Goal: Task Accomplishment & Management: Manage account settings

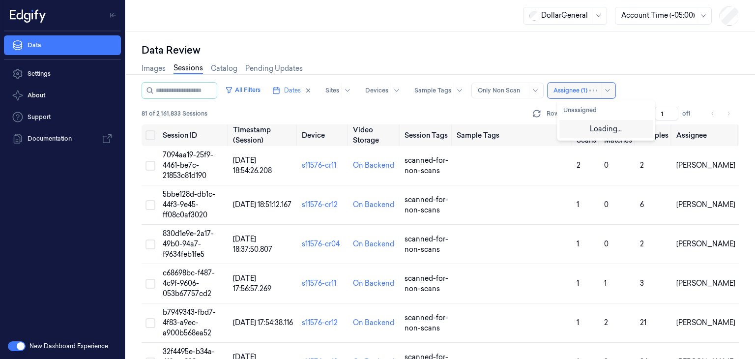
click at [583, 90] on div at bounding box center [570, 90] width 34 height 9
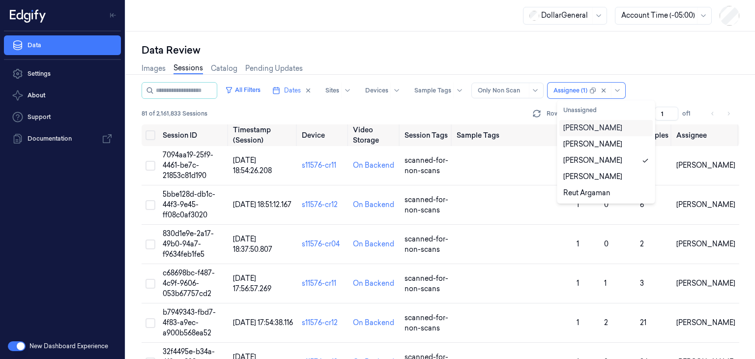
click at [597, 127] on div "[PERSON_NAME]" at bounding box center [592, 128] width 59 height 10
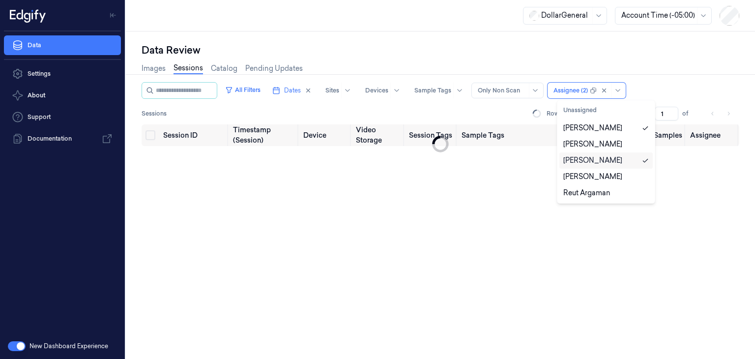
click at [602, 164] on div "[PERSON_NAME]" at bounding box center [592, 160] width 59 height 10
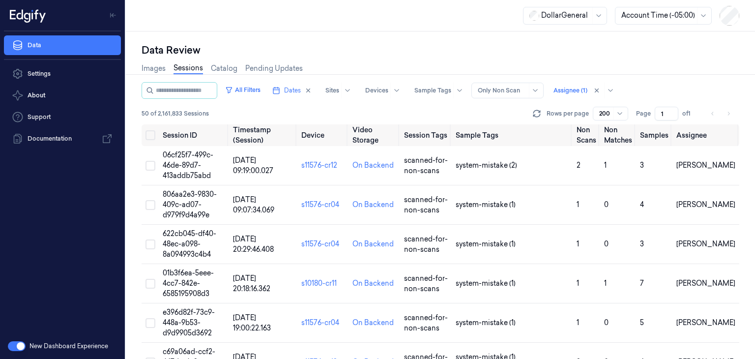
click at [431, 119] on div "50 of 2,161,833 Sessions Rows per page 200 Page 1 of 1" at bounding box center [441, 114] width 598 height 14
click at [192, 155] on span "06cf25f7-499c-46de-89d7-413addb75abd" at bounding box center [188, 164] width 51 height 29
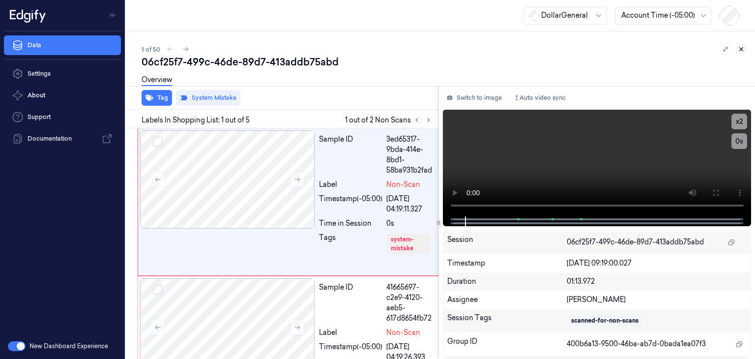
click at [742, 49] on icon at bounding box center [741, 49] width 7 height 7
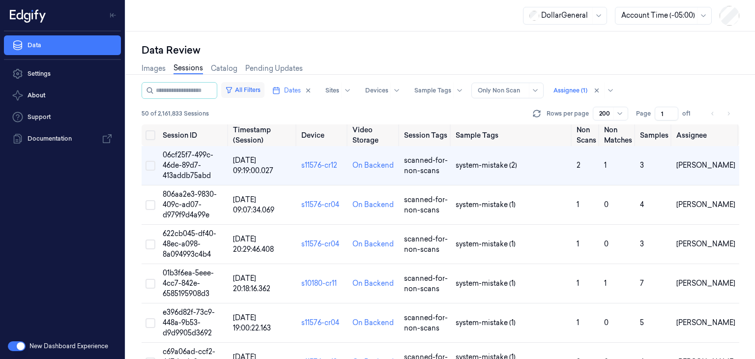
click at [256, 91] on button "All Filters" at bounding box center [242, 90] width 43 height 16
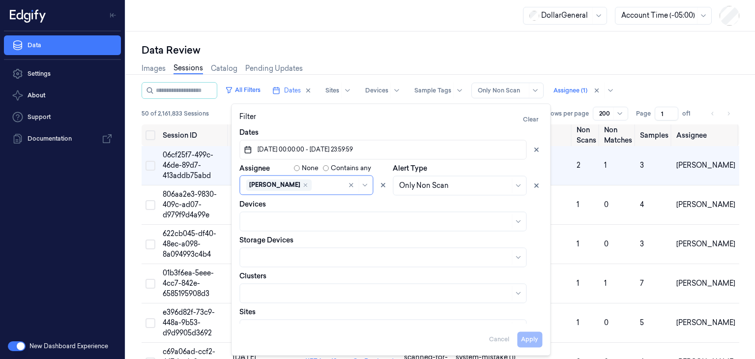
click at [564, 106] on div "All Filters Dates Sites Devices Sample Tags Alert Type Only Non Scan Assignee (…" at bounding box center [441, 103] width 598 height 42
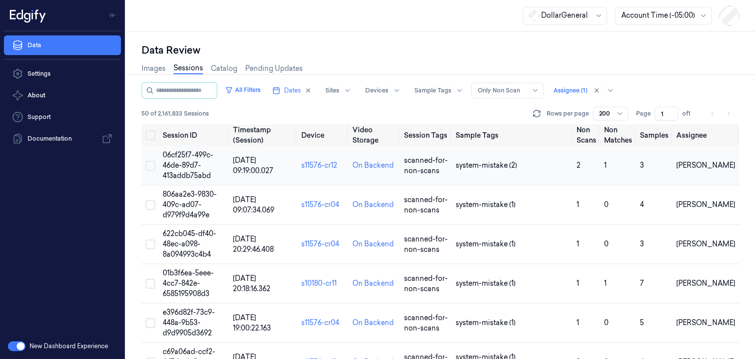
click at [183, 161] on span "06cf25f7-499c-46de-89d7-413addb75abd" at bounding box center [188, 164] width 51 height 29
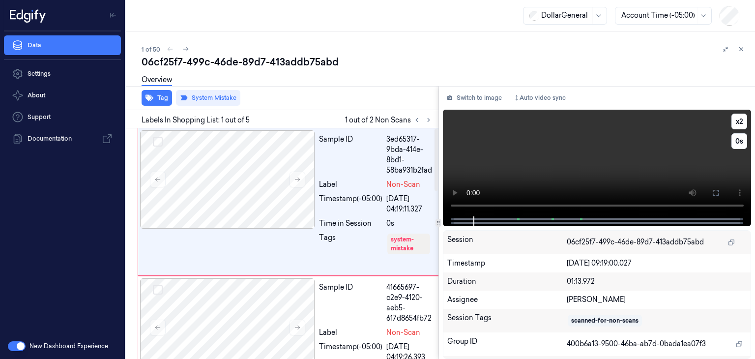
click at [558, 155] on video at bounding box center [597, 163] width 309 height 107
click at [299, 180] on icon at bounding box center [297, 179] width 7 height 7
click at [297, 178] on icon at bounding box center [297, 179] width 7 height 7
click at [297, 180] on icon at bounding box center [297, 179] width 7 height 7
click at [577, 165] on video at bounding box center [597, 163] width 309 height 107
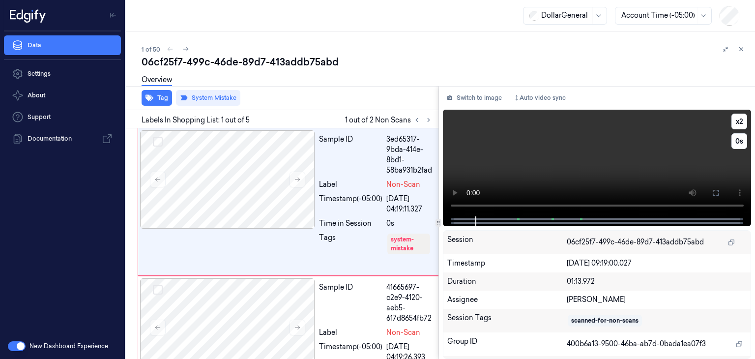
click at [598, 152] on video at bounding box center [597, 163] width 309 height 107
click at [597, 148] on video at bounding box center [597, 163] width 309 height 107
click at [615, 148] on video at bounding box center [597, 163] width 309 height 107
click at [155, 104] on button "Tag" at bounding box center [157, 98] width 30 height 16
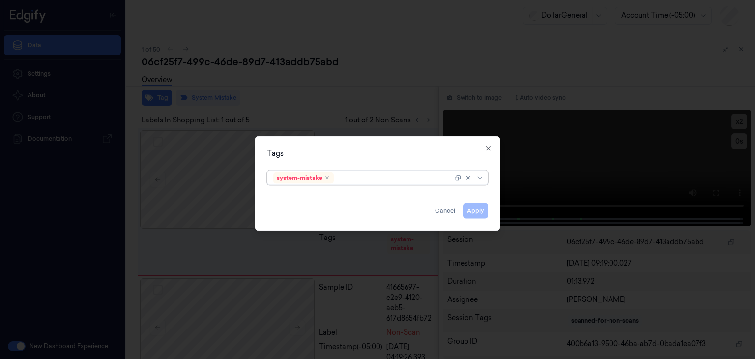
click at [481, 184] on div "system-mistake" at bounding box center [377, 178] width 221 height 15
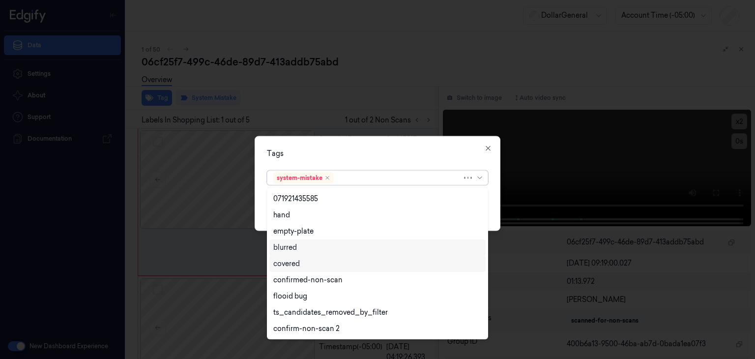
scroll to position [242, 0]
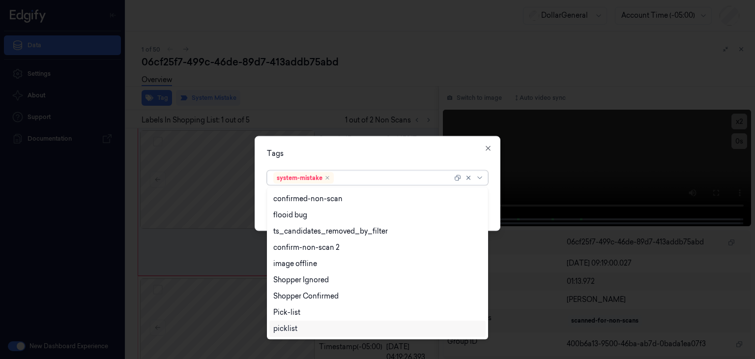
click at [291, 331] on div "picklist" at bounding box center [285, 328] width 24 height 10
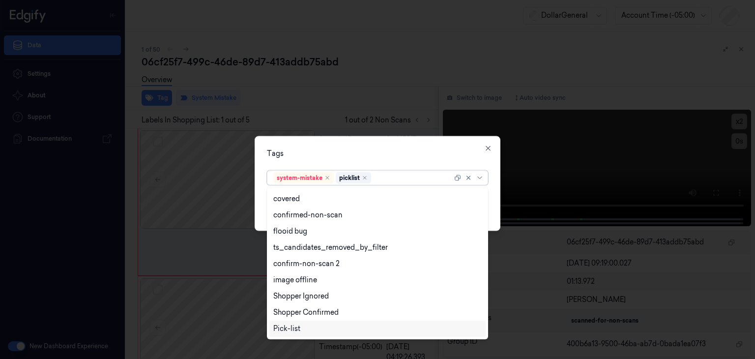
scroll to position [226, 0]
click at [493, 205] on div "Tags option picklist, selected. 23 results available. Use Up and Down to choose…" at bounding box center [378, 183] width 246 height 95
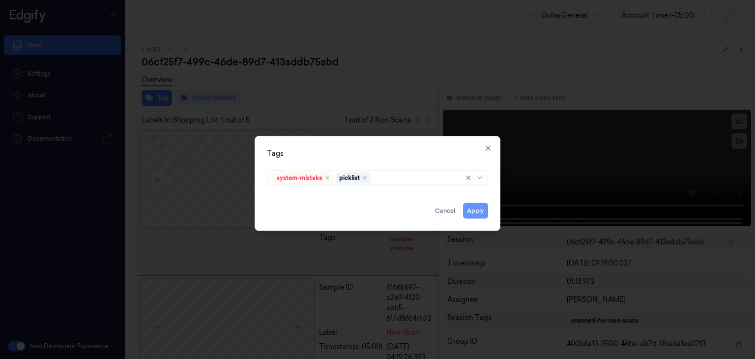
click at [469, 213] on button "Apply" at bounding box center [475, 211] width 25 height 16
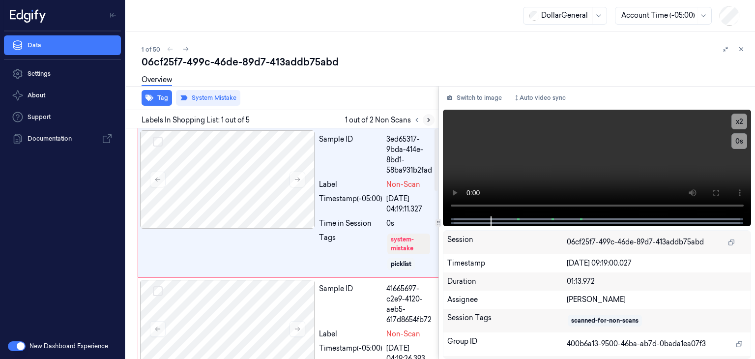
click at [427, 119] on icon at bounding box center [428, 119] width 7 height 7
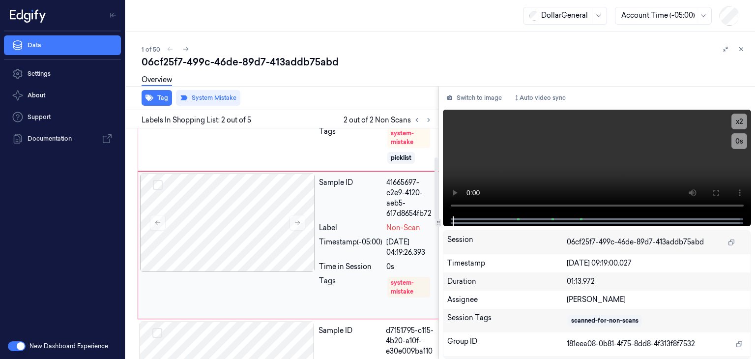
scroll to position [107, 0]
click at [299, 224] on icon at bounding box center [297, 222] width 7 height 7
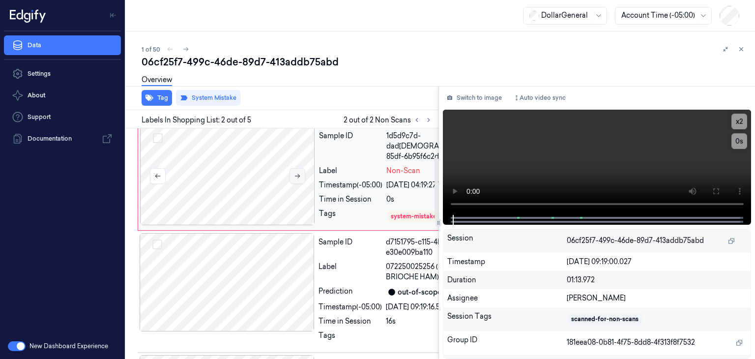
click at [299, 179] on icon at bounding box center [297, 175] width 7 height 7
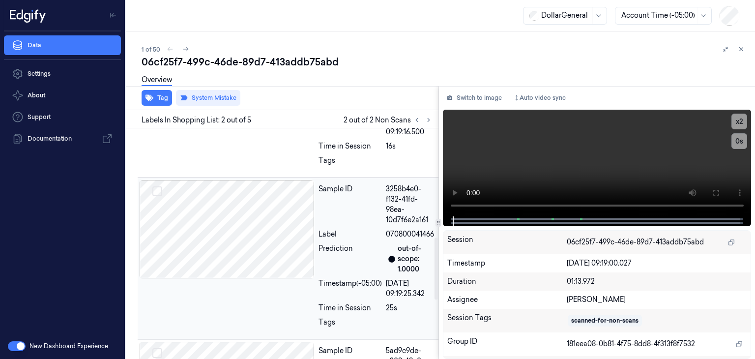
scroll to position [451, 0]
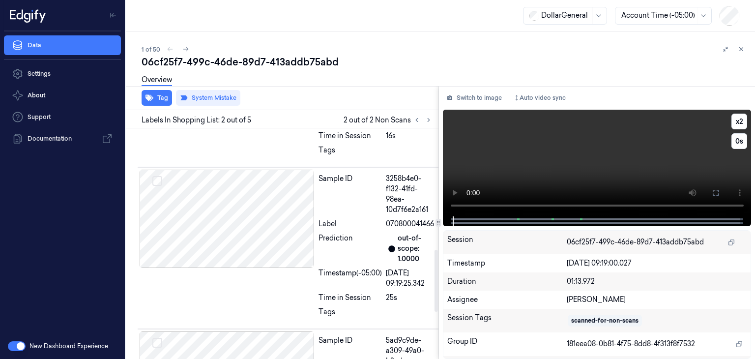
drag, startPoint x: 589, startPoint y: 166, endPoint x: 574, endPoint y: 193, distance: 30.6
click at [589, 166] on video at bounding box center [597, 163] width 309 height 107
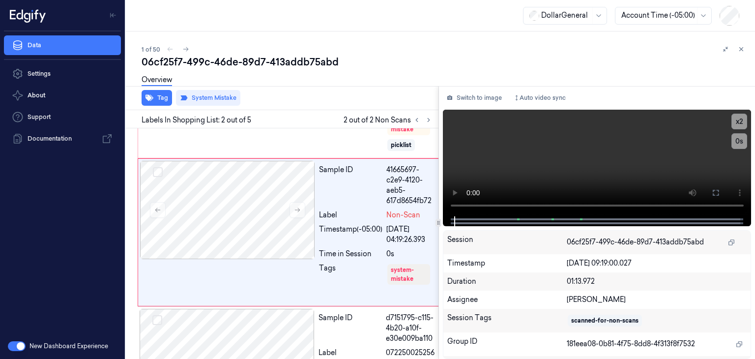
scroll to position [107, 0]
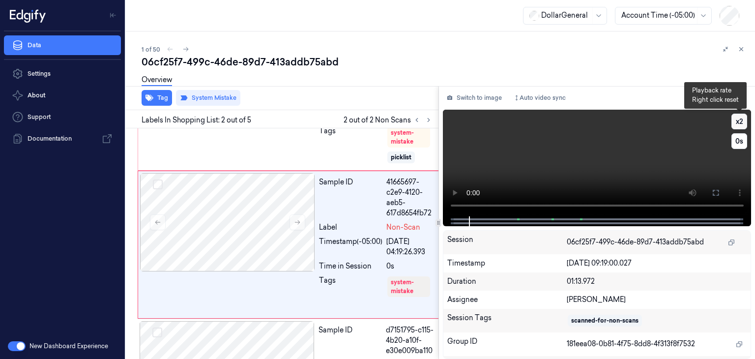
click at [741, 114] on button "x 2" at bounding box center [739, 122] width 16 height 16
click at [550, 179] on video at bounding box center [597, 163] width 309 height 107
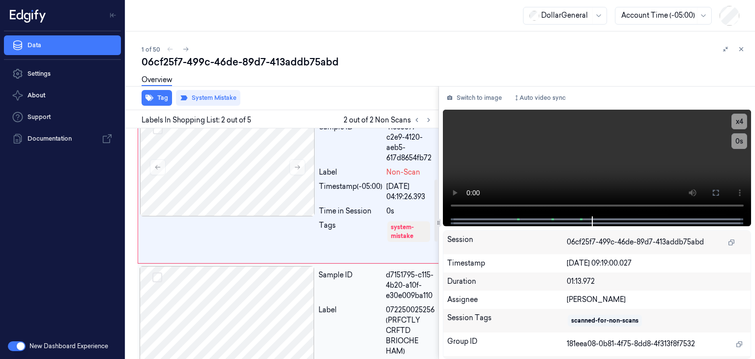
scroll to position [205, 0]
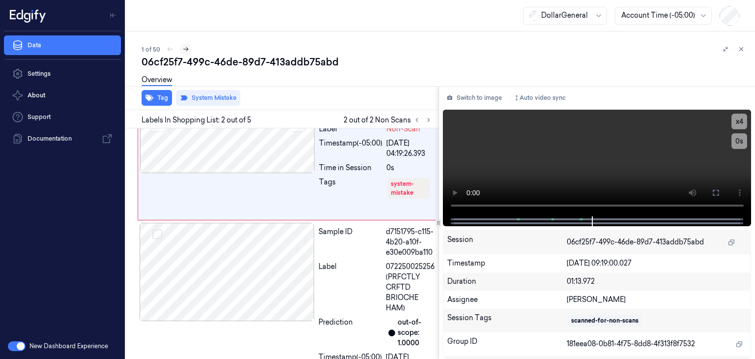
click at [189, 48] on button at bounding box center [186, 49] width 12 height 12
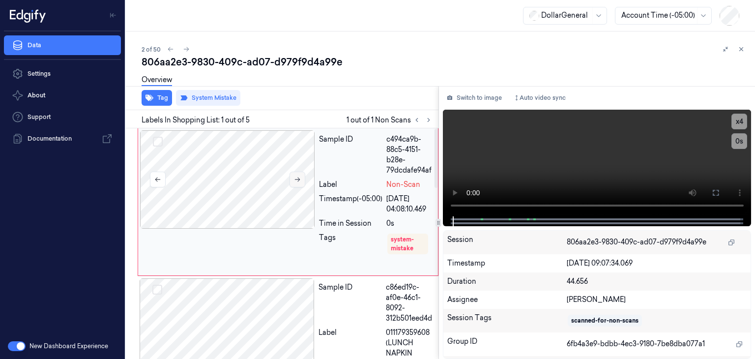
click at [298, 179] on icon at bounding box center [297, 179] width 7 height 7
click at [296, 176] on icon at bounding box center [297, 179] width 7 height 7
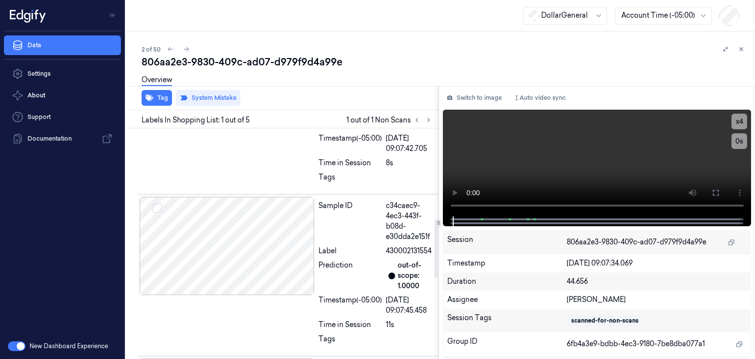
scroll to position [669, 0]
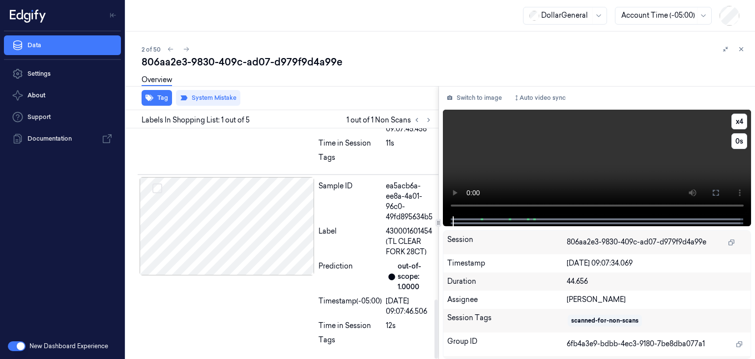
click at [562, 148] on video at bounding box center [597, 163] width 309 height 107
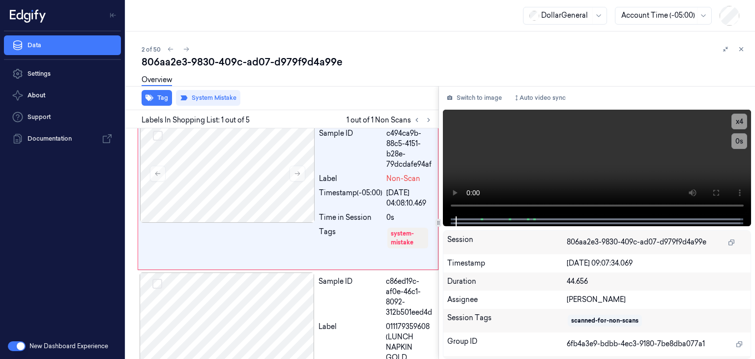
scroll to position [0, 0]
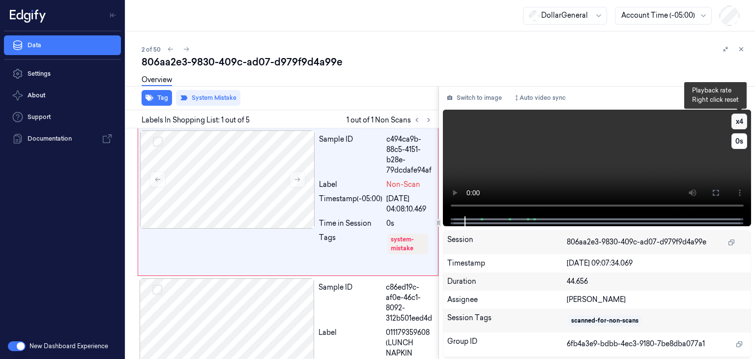
click at [743, 121] on button "x 4" at bounding box center [739, 122] width 16 height 16
click at [744, 123] on button "x 1" at bounding box center [739, 122] width 16 height 16
click at [642, 158] on video at bounding box center [597, 163] width 309 height 107
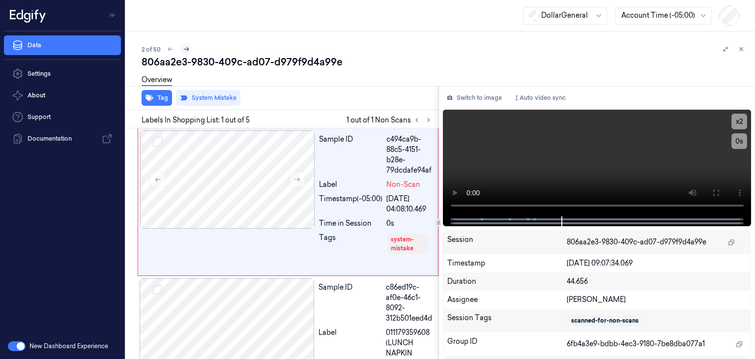
click at [186, 48] on icon at bounding box center [186, 49] width 7 height 7
click at [299, 178] on icon at bounding box center [297, 179] width 7 height 7
click at [298, 178] on icon at bounding box center [297, 179] width 7 height 7
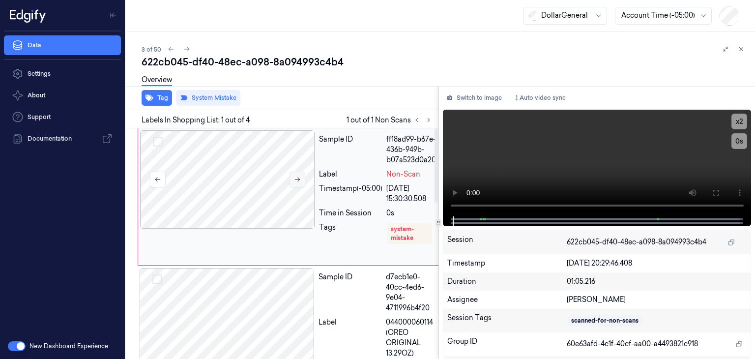
click at [297, 179] on icon at bounding box center [297, 179] width 5 height 4
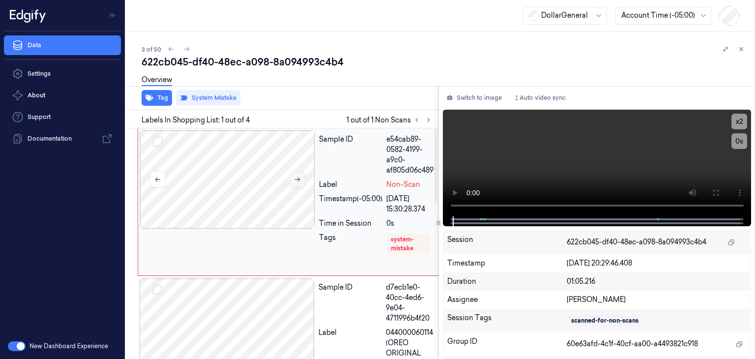
click at [296, 179] on icon at bounding box center [297, 179] width 7 height 7
click at [297, 181] on icon at bounding box center [297, 179] width 7 height 7
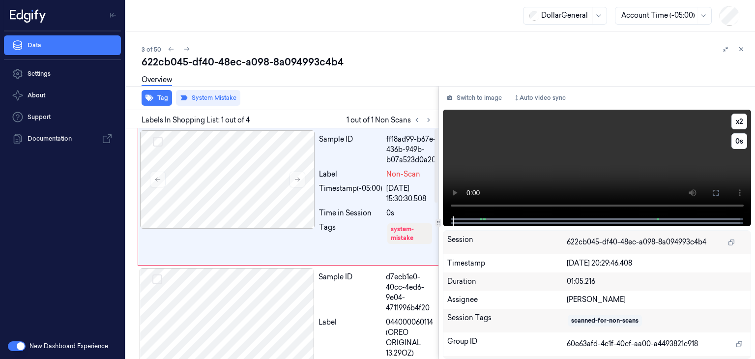
click at [588, 156] on video at bounding box center [597, 163] width 309 height 107
click at [565, 162] on video at bounding box center [597, 163] width 309 height 107
click at [188, 47] on icon at bounding box center [186, 49] width 7 height 7
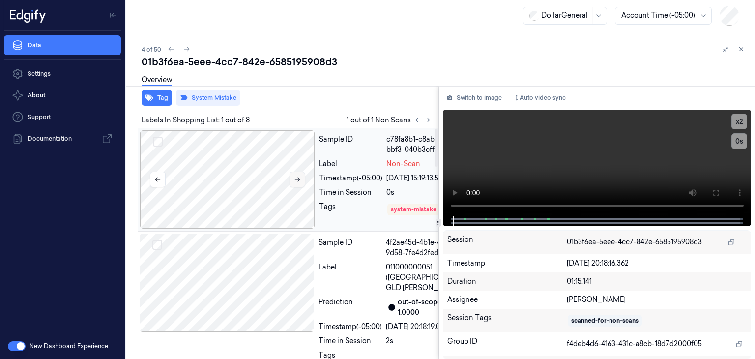
click at [304, 178] on button at bounding box center [297, 180] width 16 height 16
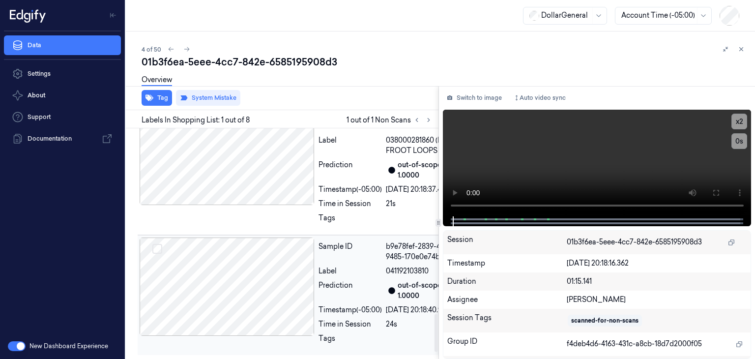
scroll to position [1174, 0]
click at [186, 47] on icon at bounding box center [186, 49] width 7 height 7
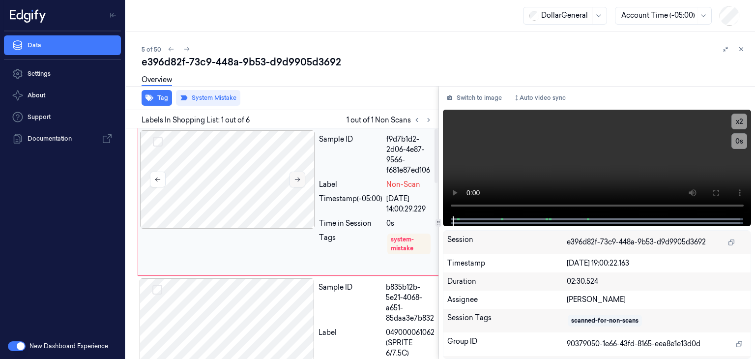
click at [298, 178] on icon at bounding box center [297, 179] width 7 height 7
click at [295, 178] on icon at bounding box center [297, 179] width 7 height 7
click at [599, 157] on video at bounding box center [597, 163] width 309 height 107
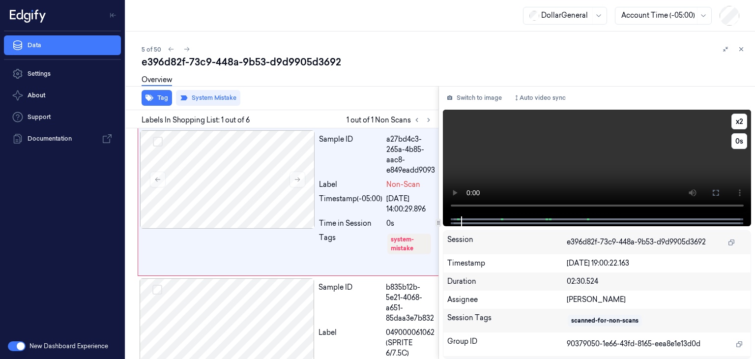
click at [519, 168] on video at bounding box center [597, 163] width 309 height 107
click at [185, 46] on icon at bounding box center [186, 49] width 7 height 7
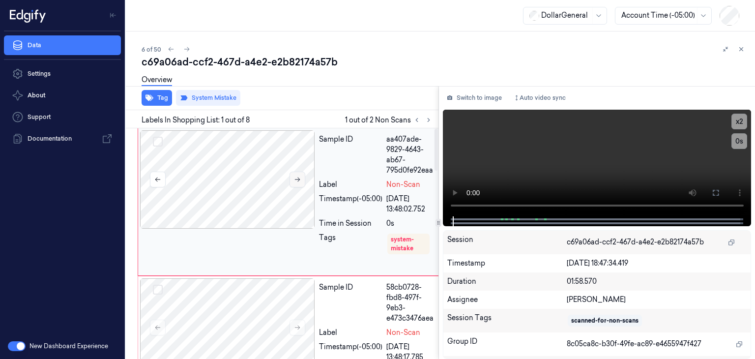
click at [294, 179] on icon at bounding box center [297, 179] width 7 height 7
click at [294, 180] on icon at bounding box center [297, 179] width 7 height 7
click at [294, 181] on icon at bounding box center [297, 179] width 7 height 7
click at [297, 178] on icon at bounding box center [297, 179] width 7 height 7
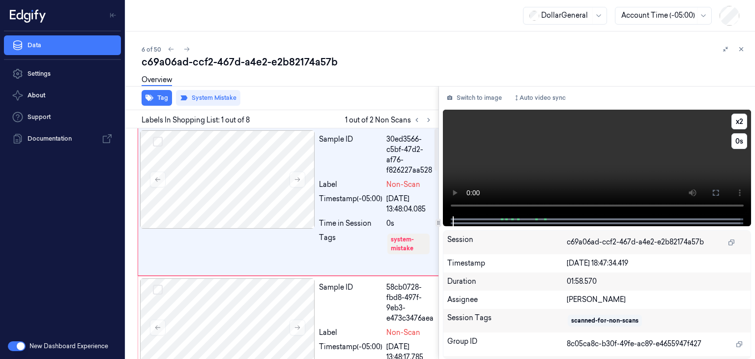
click at [603, 142] on video at bounding box center [597, 163] width 309 height 107
click at [739, 120] on button "x 2" at bounding box center [739, 122] width 16 height 16
click at [739, 120] on button "x 4" at bounding box center [739, 122] width 16 height 16
click at [738, 120] on button "x 1" at bounding box center [739, 122] width 16 height 16
click at [607, 160] on video at bounding box center [597, 163] width 309 height 107
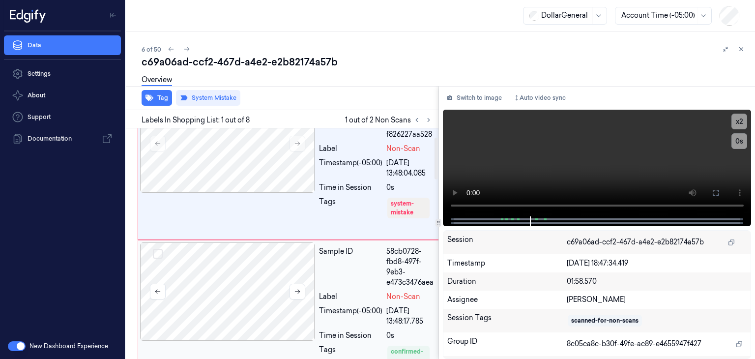
scroll to position [49, 0]
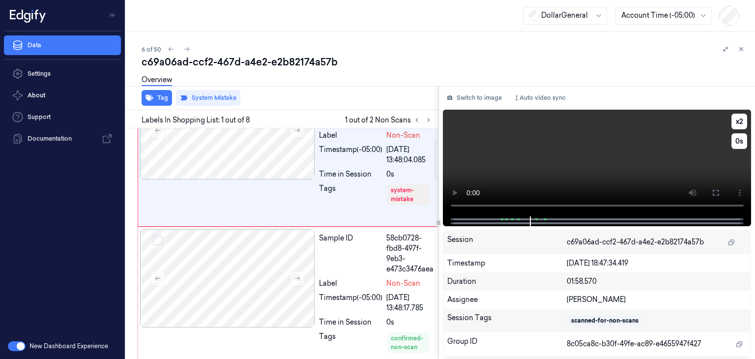
click at [577, 154] on video at bounding box center [597, 163] width 309 height 107
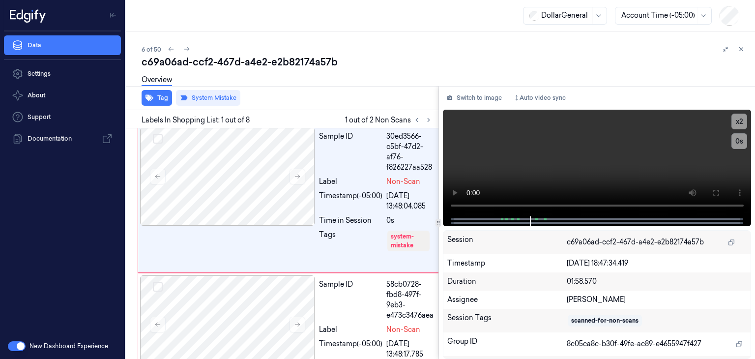
scroll to position [0, 0]
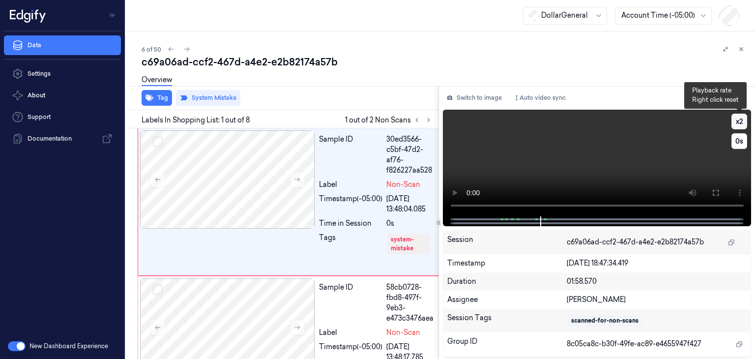
click at [736, 121] on button "x 2" at bounding box center [739, 122] width 16 height 16
click at [239, 316] on div at bounding box center [227, 327] width 175 height 98
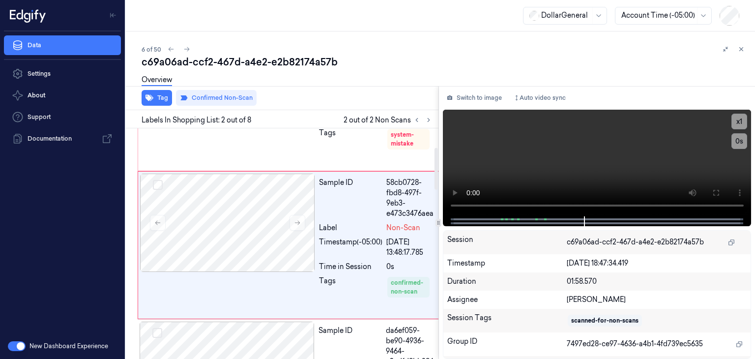
scroll to position [106, 0]
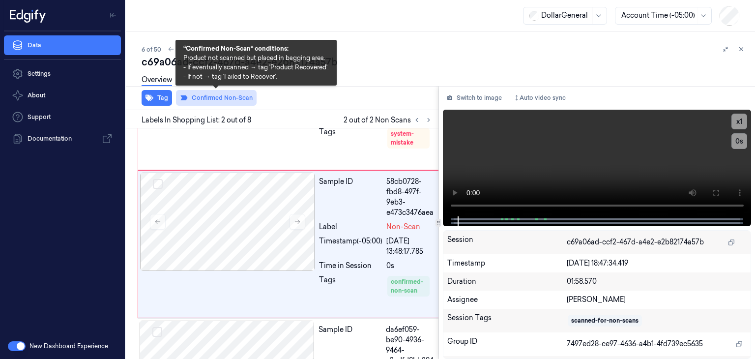
click at [226, 101] on button "Confirmed Non-Scan" at bounding box center [216, 98] width 81 height 16
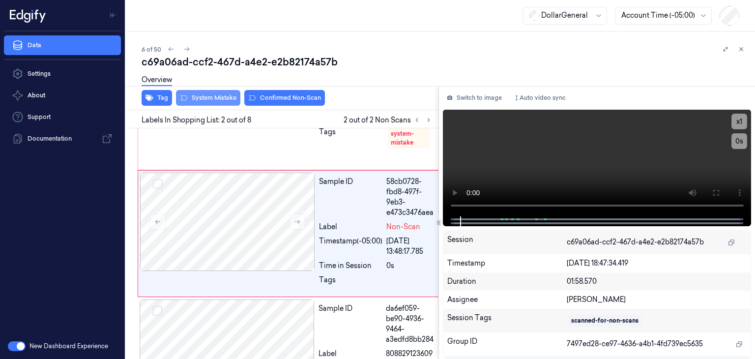
scroll to position [95, 0]
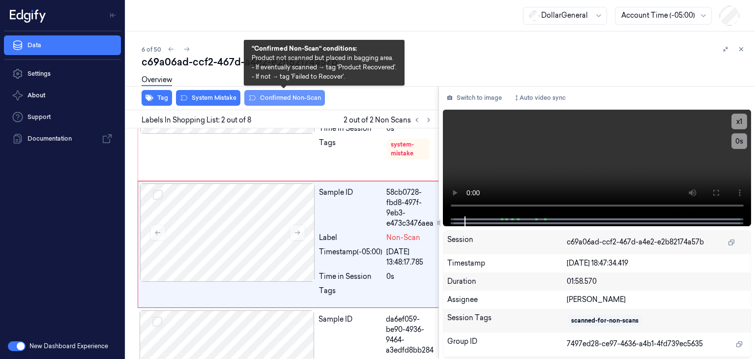
click at [283, 99] on button "Confirmed Non-Scan" at bounding box center [284, 98] width 81 height 16
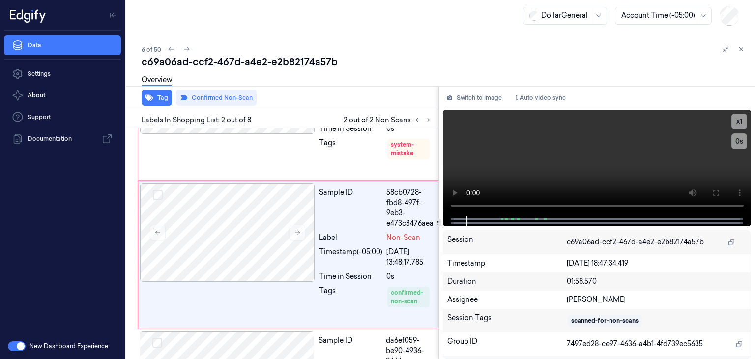
scroll to position [106, 0]
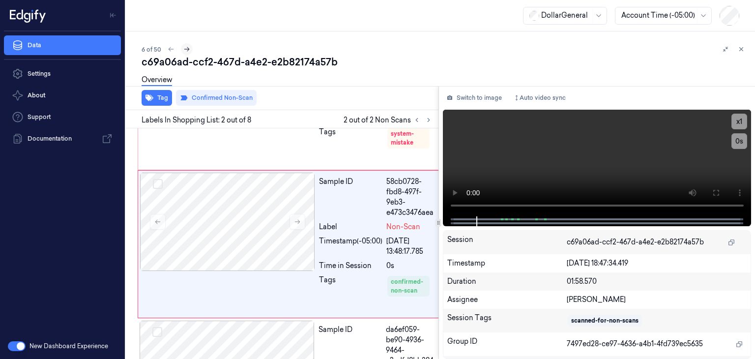
click at [185, 44] on button at bounding box center [187, 49] width 12 height 12
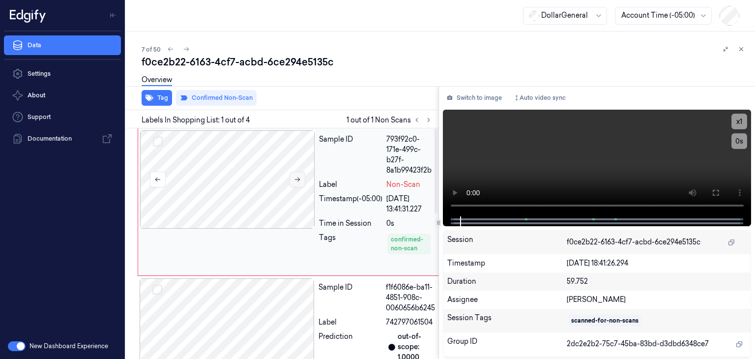
click at [299, 179] on icon at bounding box center [297, 179] width 5 height 4
click at [504, 150] on video at bounding box center [597, 163] width 309 height 107
click at [302, 177] on button at bounding box center [297, 180] width 16 height 16
click at [302, 178] on button at bounding box center [297, 180] width 16 height 16
click at [301, 179] on button at bounding box center [297, 180] width 16 height 16
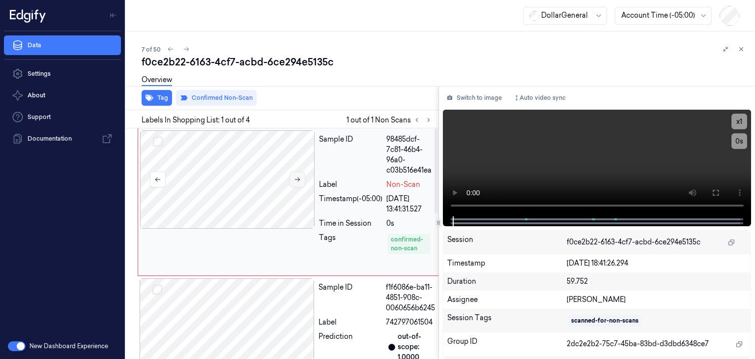
click at [297, 181] on icon at bounding box center [297, 179] width 7 height 7
click at [291, 185] on button at bounding box center [297, 180] width 16 height 16
click at [506, 150] on video at bounding box center [597, 163] width 309 height 107
click at [361, 54] on div "7 of 50" at bounding box center [444, 49] width 605 height 12
click at [562, 144] on video at bounding box center [597, 163] width 309 height 107
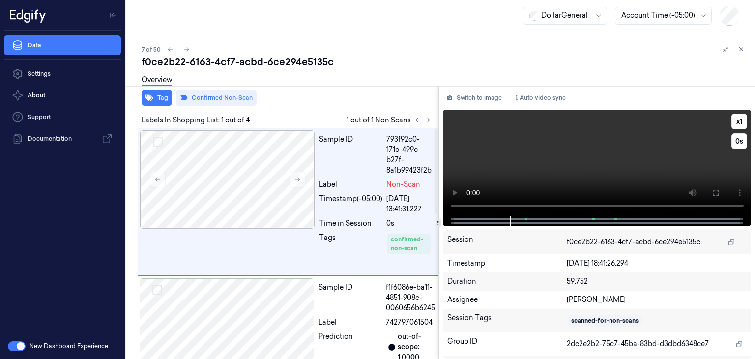
drag, startPoint x: 577, startPoint y: 138, endPoint x: 573, endPoint y: 175, distance: 37.6
click at [577, 137] on video at bounding box center [597, 163] width 309 height 107
click at [189, 50] on icon at bounding box center [186, 49] width 7 height 7
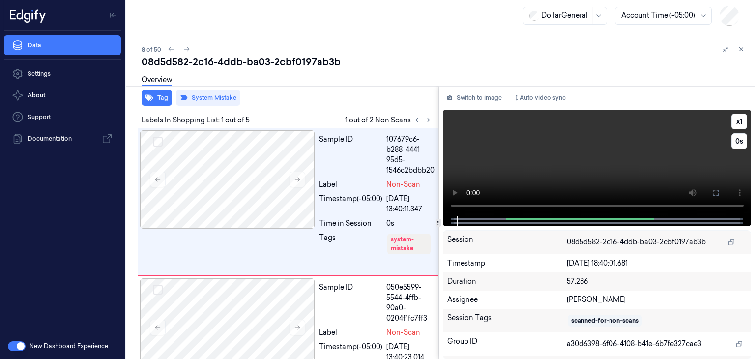
click at [566, 148] on video at bounding box center [597, 163] width 309 height 107
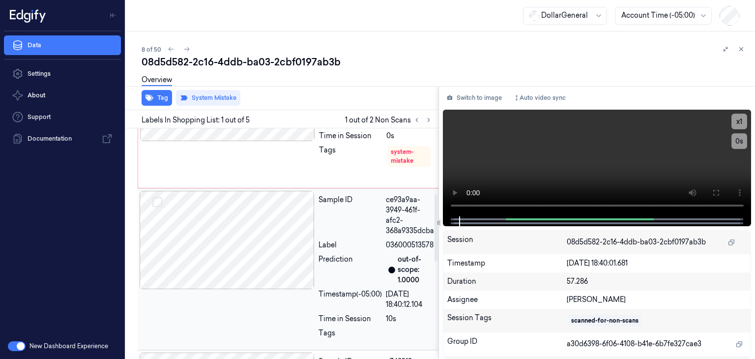
scroll to position [246, 0]
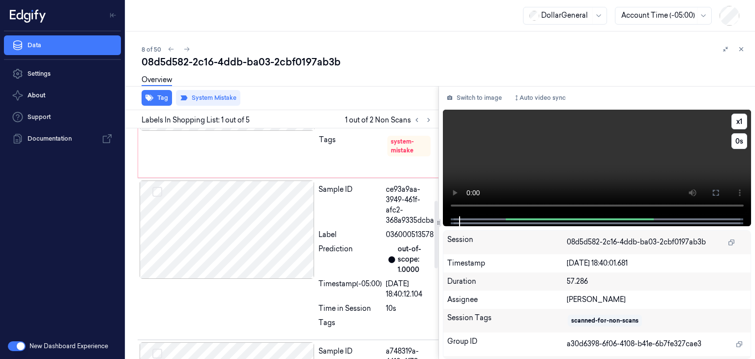
click at [618, 167] on video at bounding box center [597, 163] width 309 height 107
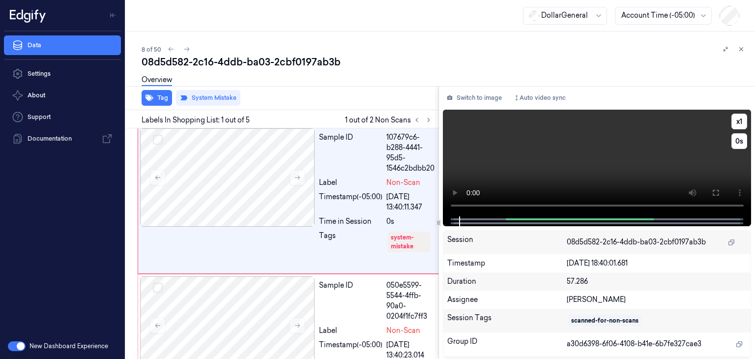
scroll to position [0, 0]
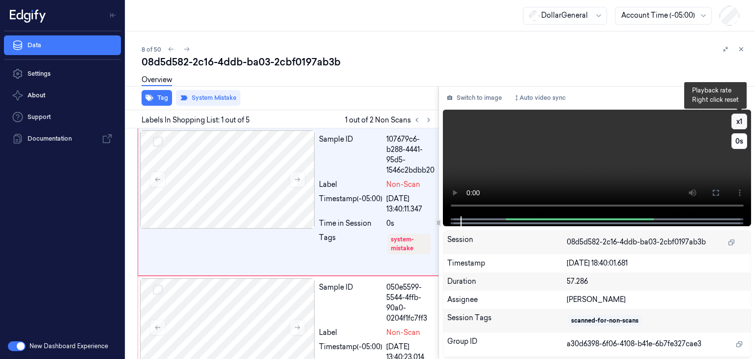
click at [743, 122] on button "x 1" at bounding box center [739, 122] width 16 height 16
click at [743, 122] on button "x 2" at bounding box center [739, 122] width 16 height 16
click at [562, 169] on video at bounding box center [597, 163] width 309 height 107
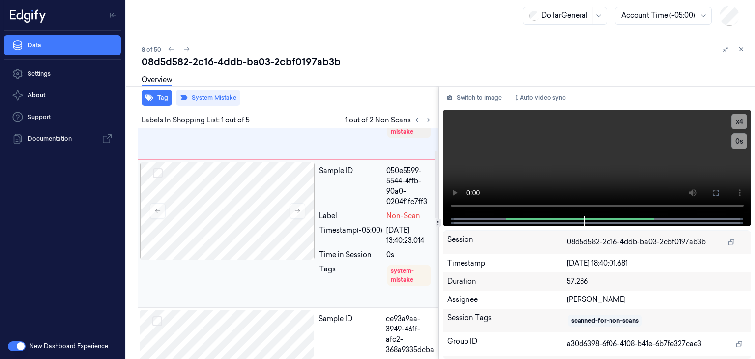
scroll to position [147, 0]
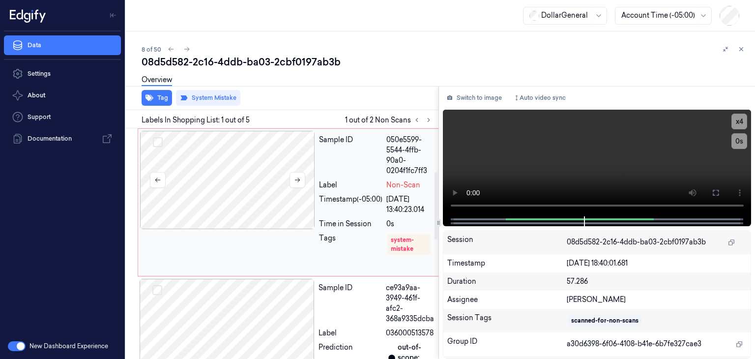
click at [239, 202] on div at bounding box center [227, 180] width 175 height 98
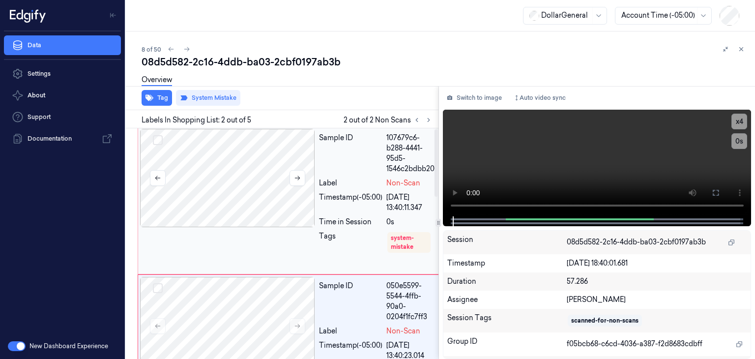
scroll to position [0, 0]
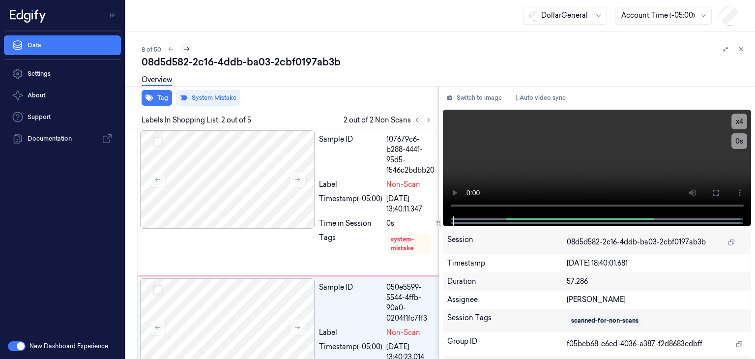
click at [187, 48] on icon at bounding box center [186, 49] width 7 height 7
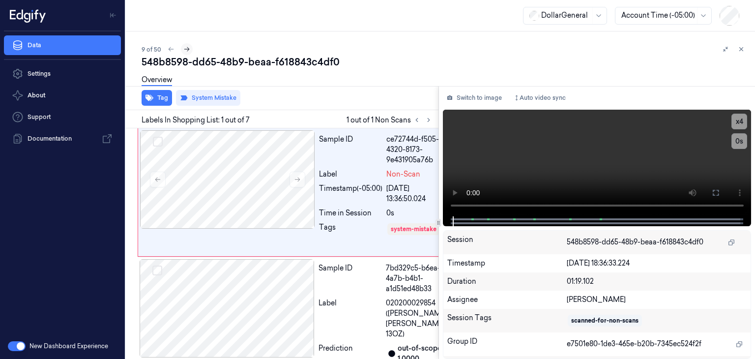
click at [188, 48] on icon at bounding box center [186, 49] width 7 height 7
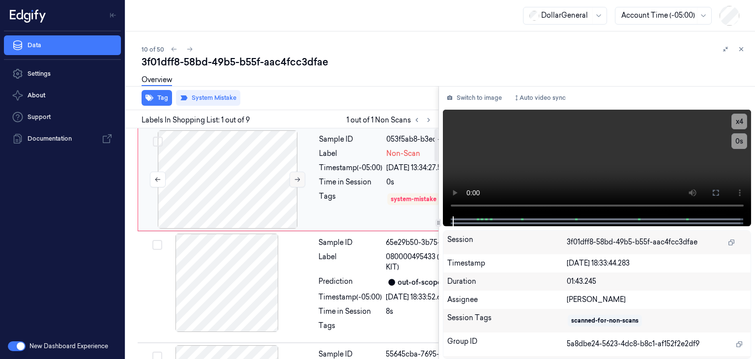
click at [296, 178] on icon at bounding box center [297, 179] width 7 height 7
click at [301, 181] on button at bounding box center [297, 180] width 16 height 16
click at [295, 181] on icon at bounding box center [297, 179] width 7 height 7
click at [297, 183] on button at bounding box center [297, 180] width 16 height 16
drag, startPoint x: 230, startPoint y: 100, endPoint x: 260, endPoint y: 101, distance: 30.0
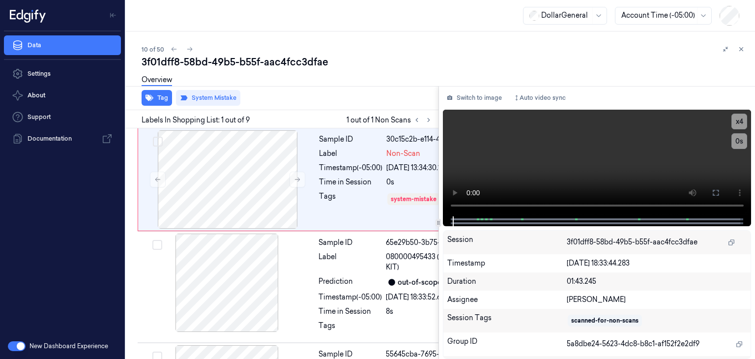
click at [230, 99] on button "System Mistake" at bounding box center [208, 98] width 64 height 16
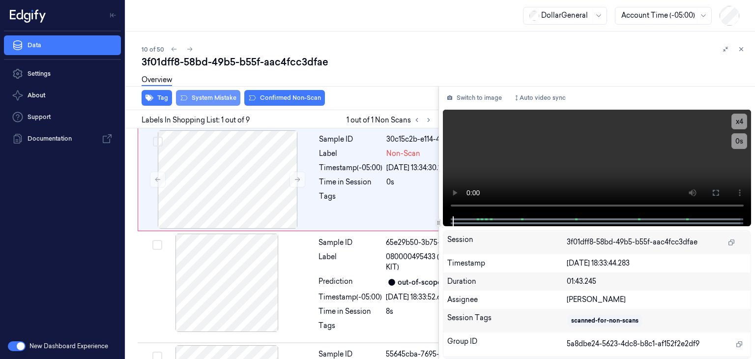
click at [203, 99] on button "System Mistake" at bounding box center [208, 98] width 64 height 16
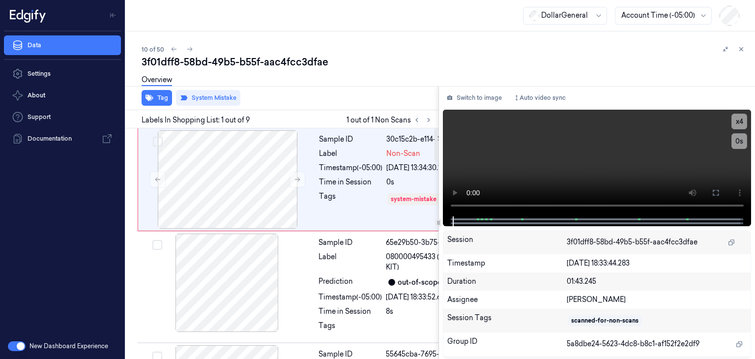
click at [151, 92] on div "Overview" at bounding box center [157, 81] width 30 height 25
click at [166, 102] on button "Tag" at bounding box center [157, 98] width 30 height 16
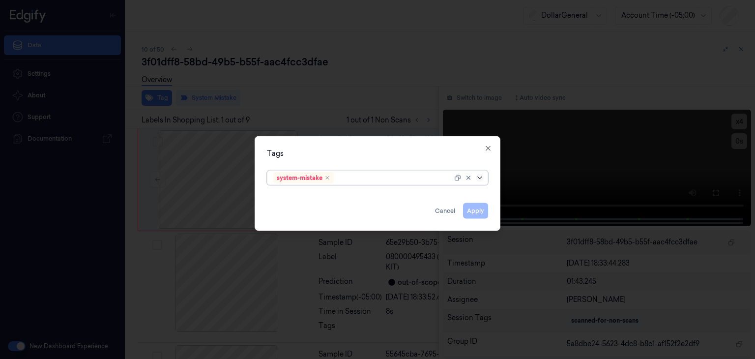
click at [481, 181] on icon at bounding box center [480, 178] width 8 height 8
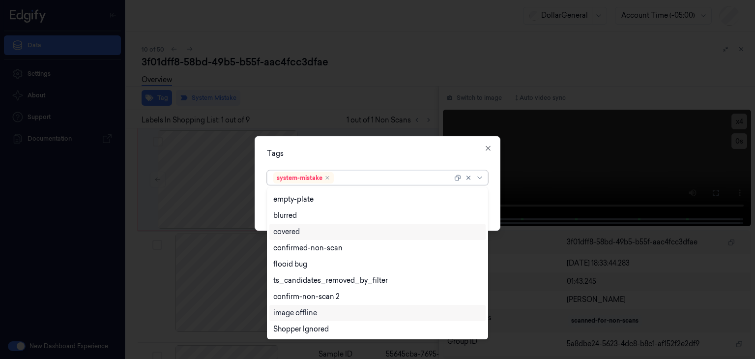
scroll to position [242, 0]
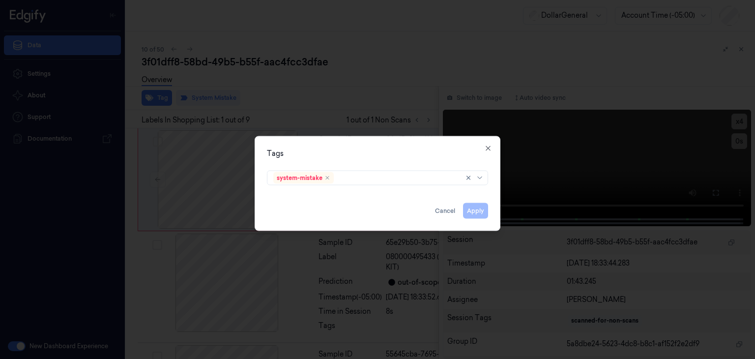
click at [497, 198] on div "Tags system-mistake Apply Cancel Close" at bounding box center [378, 183] width 246 height 95
drag, startPoint x: 490, startPoint y: 148, endPoint x: 491, endPoint y: 173, distance: 25.1
click at [490, 148] on icon "button" at bounding box center [488, 148] width 8 height 8
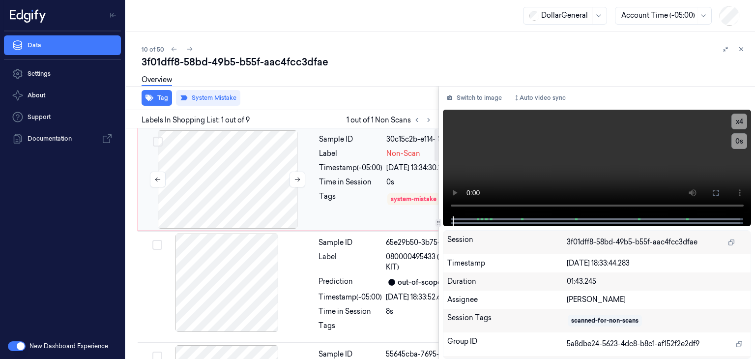
click at [288, 182] on div at bounding box center [227, 179] width 175 height 98
click at [291, 181] on button at bounding box center [297, 180] width 16 height 16
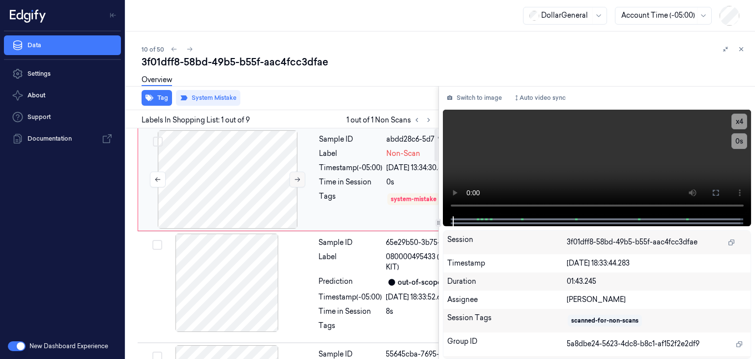
click at [291, 181] on button at bounding box center [297, 180] width 16 height 16
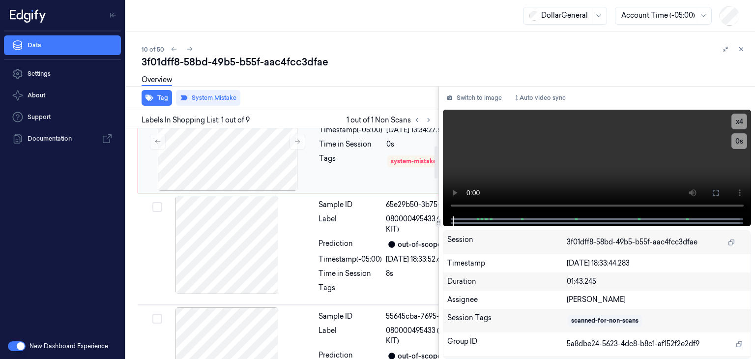
scroll to position [0, 0]
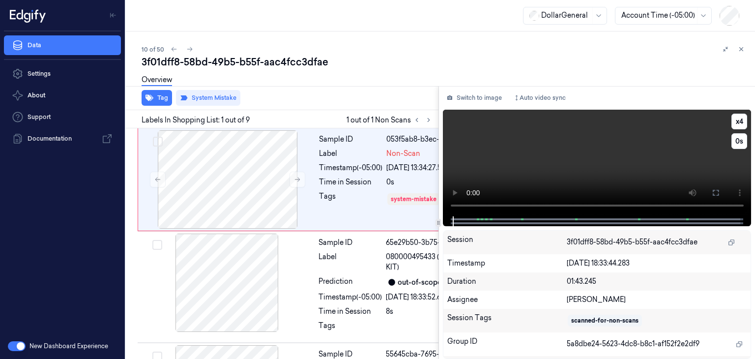
click at [581, 153] on video at bounding box center [597, 163] width 309 height 107
click at [740, 122] on button "x 4" at bounding box center [739, 122] width 16 height 16
click at [741, 122] on button "x 1" at bounding box center [739, 122] width 16 height 16
click at [598, 168] on video at bounding box center [597, 163] width 309 height 107
click at [204, 195] on div at bounding box center [227, 179] width 175 height 98
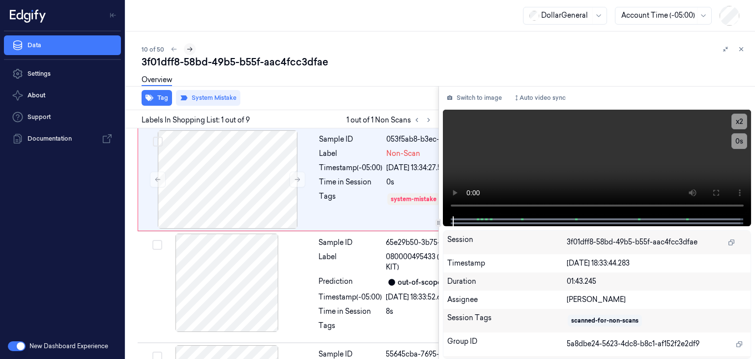
click at [191, 47] on icon at bounding box center [189, 49] width 7 height 7
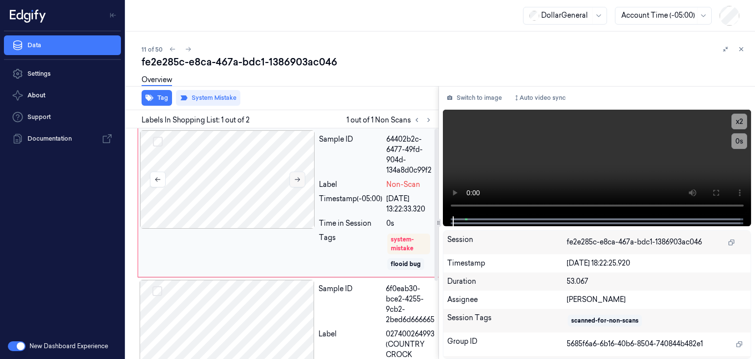
click at [299, 179] on icon at bounding box center [297, 179] width 7 height 7
click at [300, 180] on icon at bounding box center [297, 179] width 7 height 7
click at [622, 155] on video at bounding box center [597, 163] width 309 height 107
click at [613, 69] on div "Overview" at bounding box center [444, 81] width 605 height 25
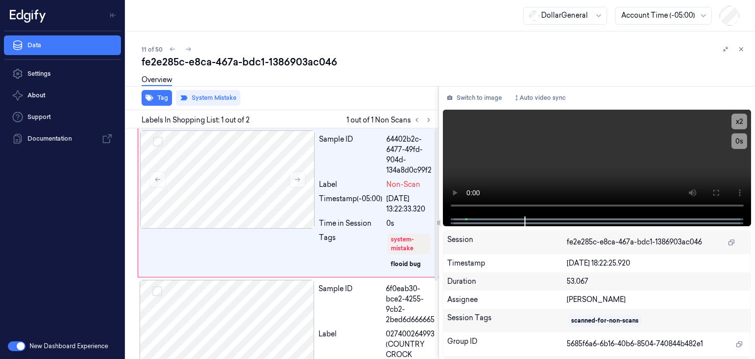
click at [309, 95] on div "Tag System Mistake" at bounding box center [280, 98] width 316 height 24
click at [189, 49] on icon at bounding box center [188, 49] width 5 height 4
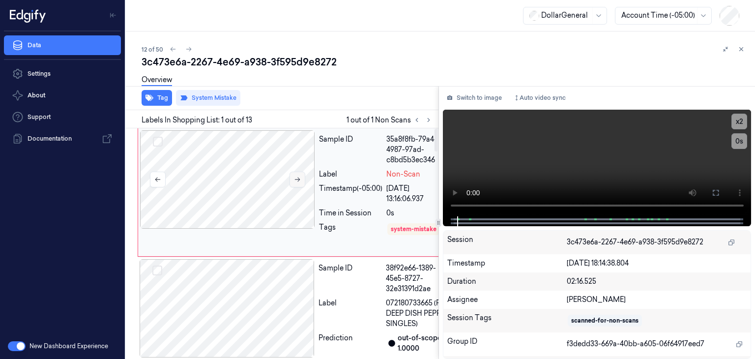
click at [299, 179] on icon at bounding box center [297, 179] width 7 height 7
click at [299, 180] on icon at bounding box center [297, 179] width 7 height 7
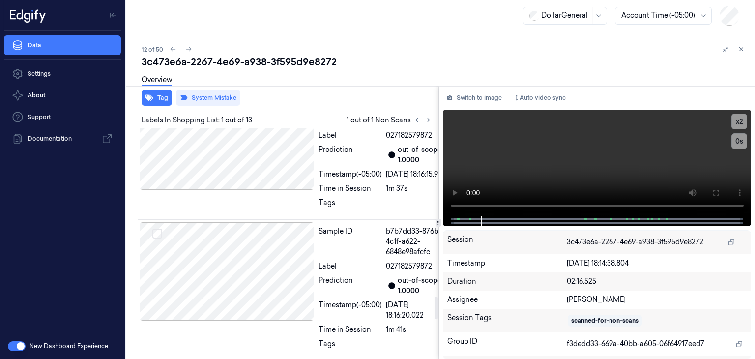
scroll to position [1720, 0]
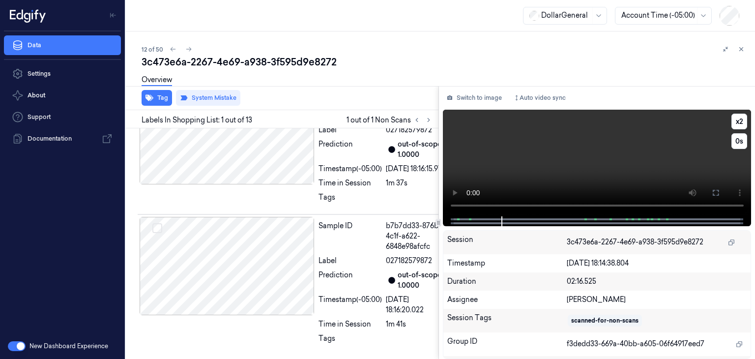
click at [609, 172] on video at bounding box center [597, 163] width 309 height 107
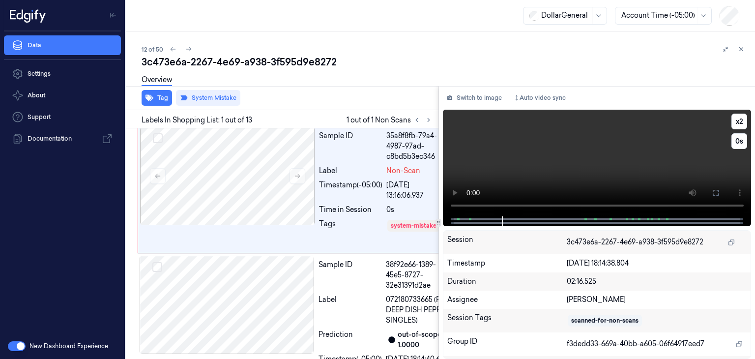
scroll to position [0, 0]
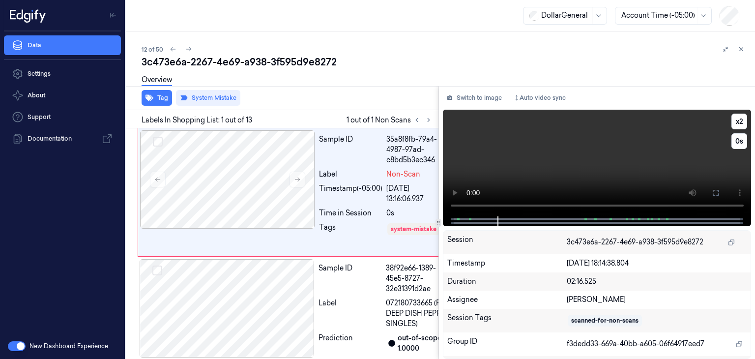
click at [577, 177] on video at bounding box center [597, 163] width 309 height 107
click at [739, 122] on button "x 2" at bounding box center [739, 122] width 16 height 16
click at [738, 122] on button "x 4" at bounding box center [739, 122] width 16 height 16
click at [738, 122] on button "x 1" at bounding box center [739, 122] width 16 height 16
click at [599, 159] on video at bounding box center [597, 163] width 309 height 107
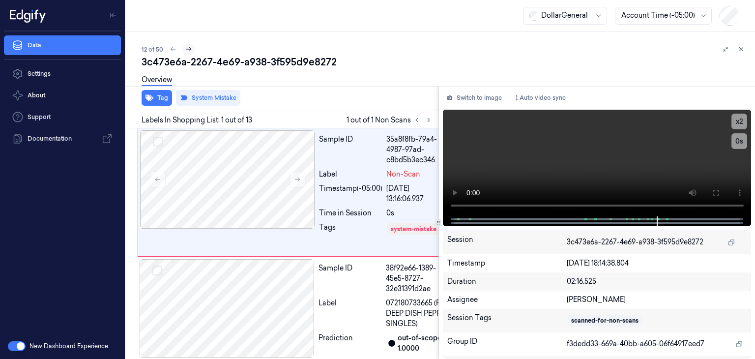
click at [189, 50] on icon at bounding box center [188, 49] width 7 height 7
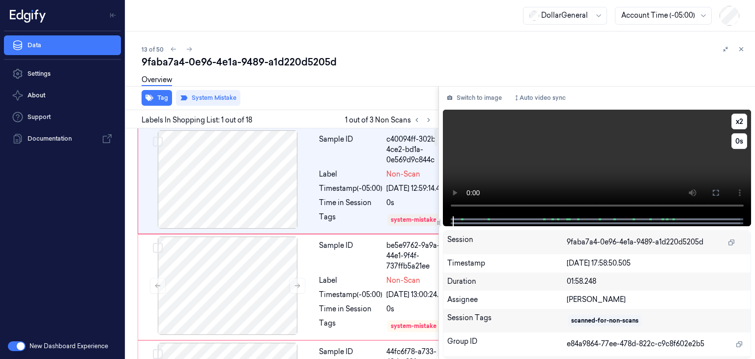
drag, startPoint x: 543, startPoint y: 144, endPoint x: 543, endPoint y: 167, distance: 22.6
click at [543, 145] on video at bounding box center [597, 163] width 309 height 107
click at [621, 150] on video at bounding box center [597, 163] width 309 height 107
click at [628, 136] on video at bounding box center [597, 163] width 309 height 107
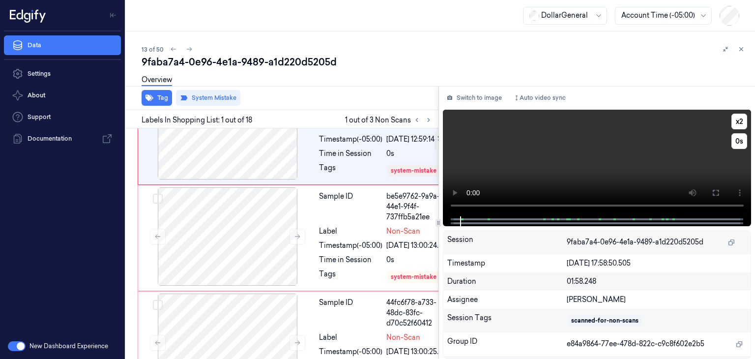
click at [639, 152] on video at bounding box center [597, 163] width 309 height 107
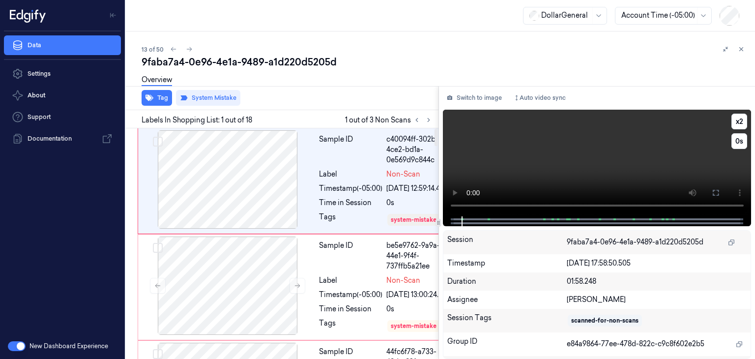
click at [598, 152] on video at bounding box center [597, 163] width 309 height 107
click at [738, 123] on button "x 2" at bounding box center [739, 122] width 16 height 16
click at [625, 168] on video at bounding box center [597, 163] width 309 height 107
click at [731, 122] on button "x 4" at bounding box center [739, 122] width 16 height 16
click at [594, 168] on video at bounding box center [597, 163] width 309 height 107
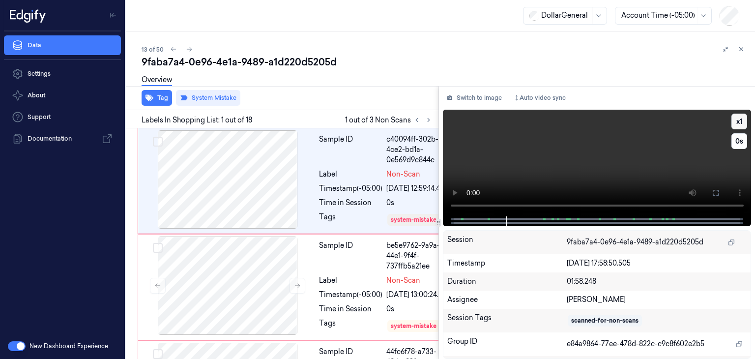
click at [743, 124] on button "x 1" at bounding box center [739, 122] width 16 height 16
click at [675, 166] on video at bounding box center [597, 163] width 309 height 107
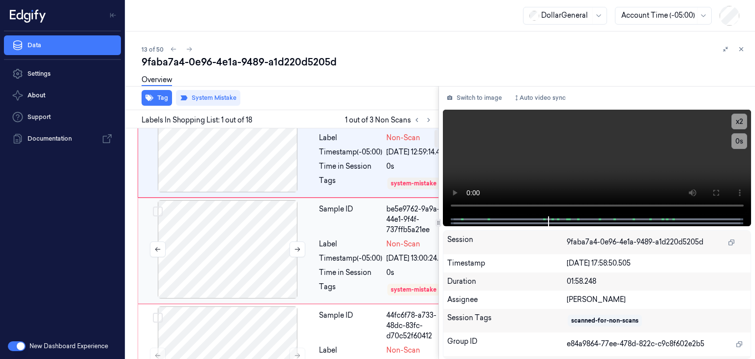
scroll to position [49, 0]
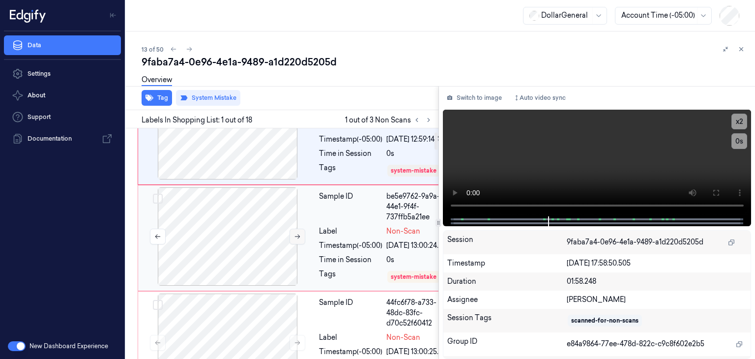
click at [296, 240] on icon at bounding box center [297, 236] width 7 height 7
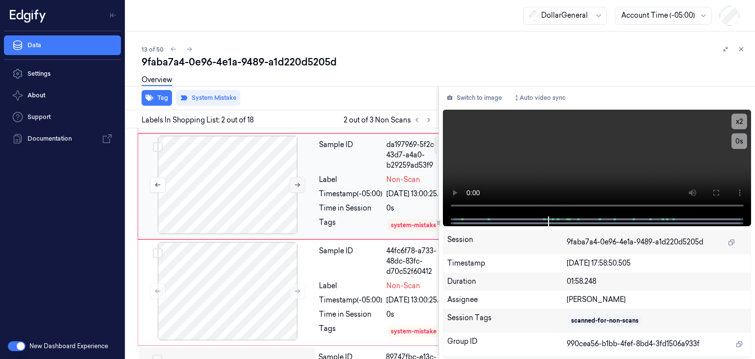
scroll to position [106, 0]
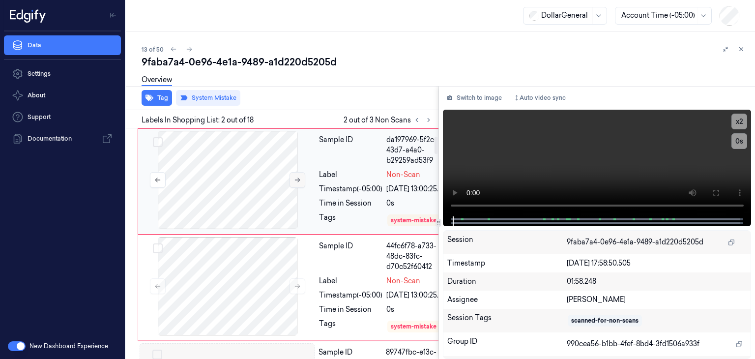
click at [290, 188] on button at bounding box center [297, 180] width 16 height 16
click at [295, 183] on icon at bounding box center [297, 179] width 7 height 7
click at [596, 149] on video at bounding box center [597, 163] width 309 height 107
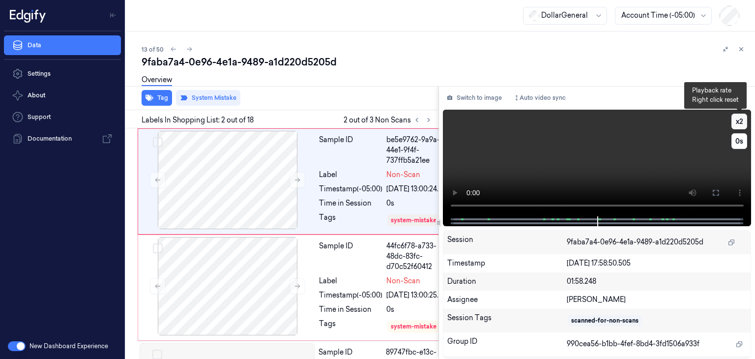
click at [742, 120] on button "x 2" at bounding box center [739, 122] width 16 height 16
click at [742, 120] on button "x 4" at bounding box center [739, 122] width 16 height 16
click at [613, 146] on video at bounding box center [597, 163] width 309 height 107
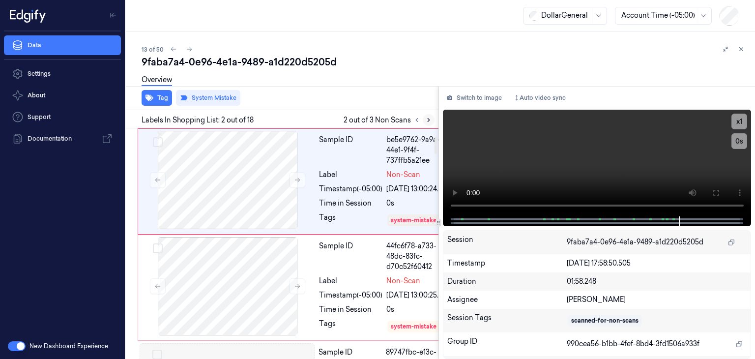
click at [428, 120] on icon at bounding box center [428, 119] width 7 height 7
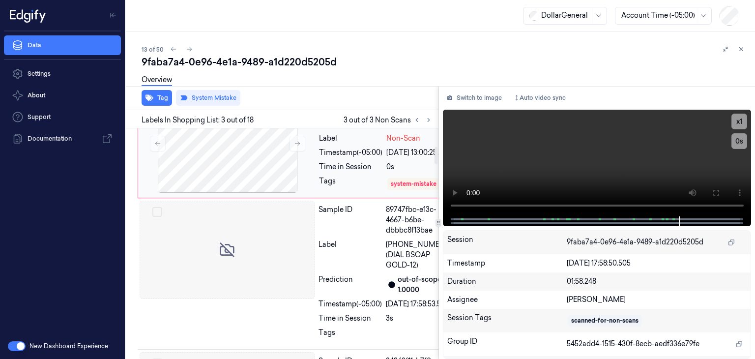
scroll to position [253, 0]
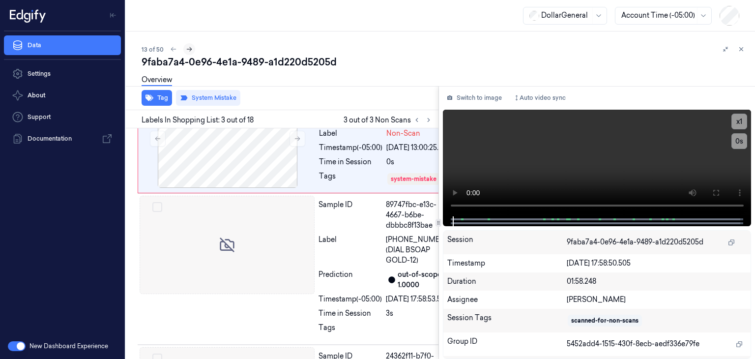
click at [187, 47] on icon at bounding box center [189, 49] width 7 height 7
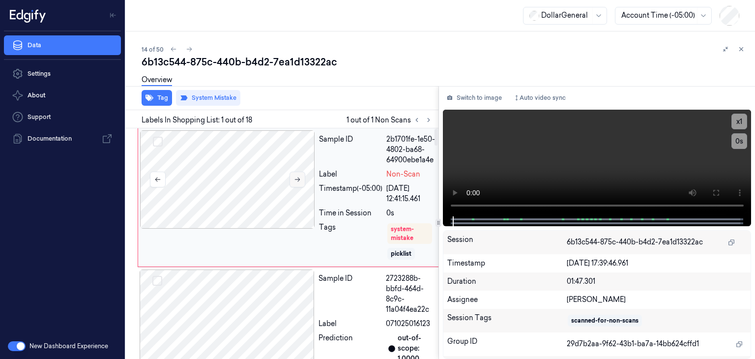
click at [297, 176] on icon at bounding box center [297, 179] width 7 height 7
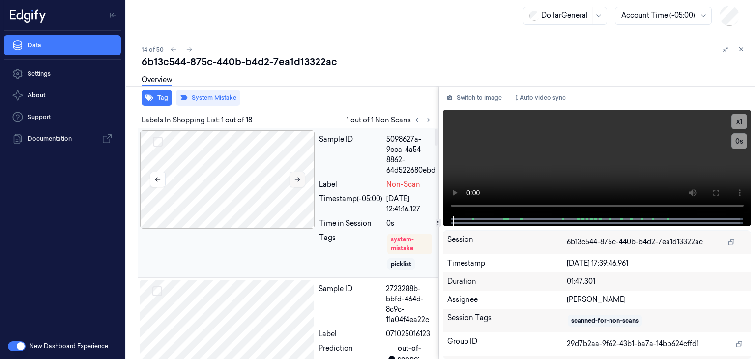
click at [299, 176] on icon at bounding box center [297, 179] width 7 height 7
click at [297, 179] on icon at bounding box center [297, 179] width 7 height 7
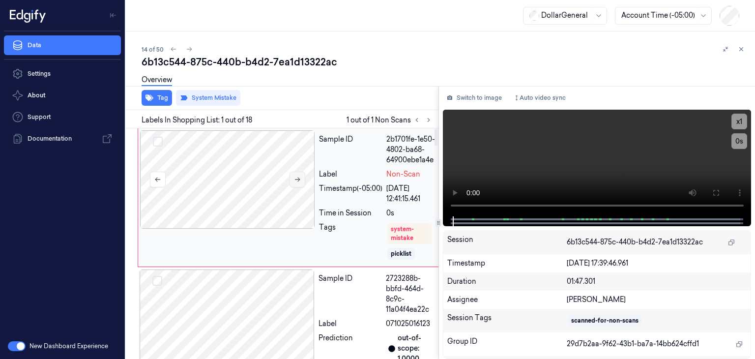
click at [297, 179] on icon at bounding box center [297, 179] width 7 height 7
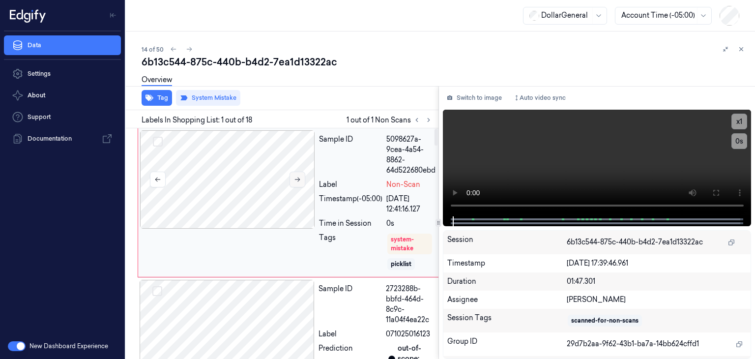
click at [297, 179] on icon at bounding box center [297, 179] width 7 height 7
click at [189, 51] on icon at bounding box center [189, 49] width 7 height 7
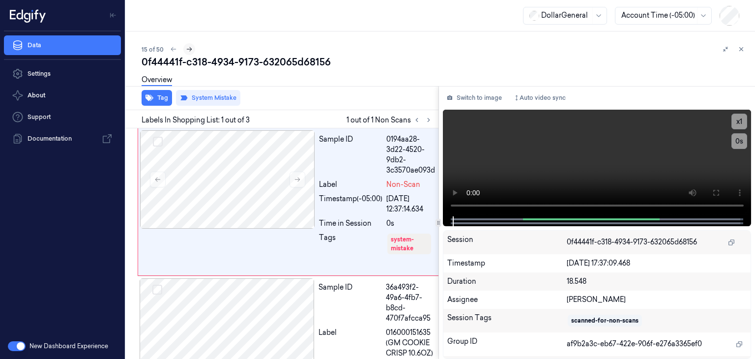
click at [190, 52] on icon at bounding box center [189, 49] width 7 height 7
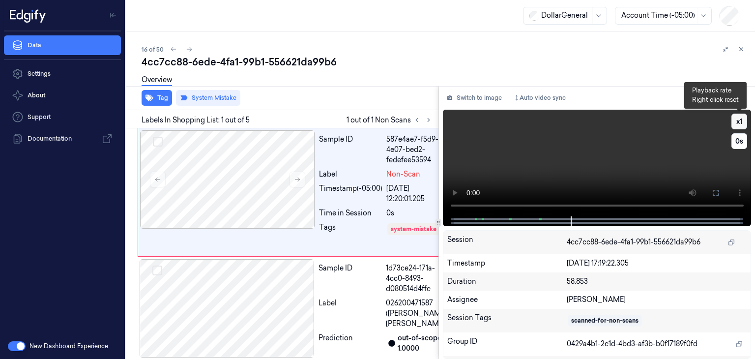
click at [737, 123] on button "x 1" at bounding box center [739, 122] width 16 height 16
click at [737, 122] on button "x 2" at bounding box center [739, 122] width 16 height 16
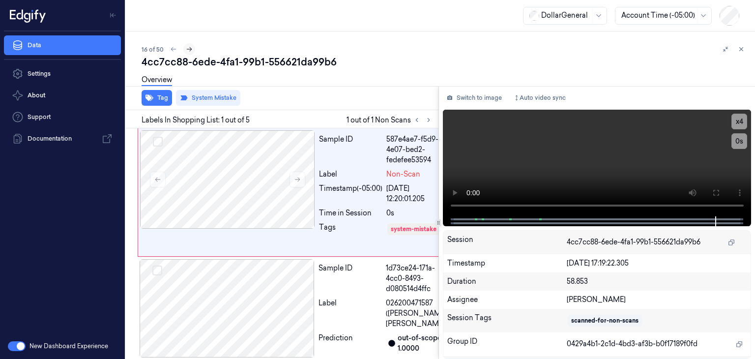
click at [188, 46] on icon at bounding box center [189, 49] width 7 height 7
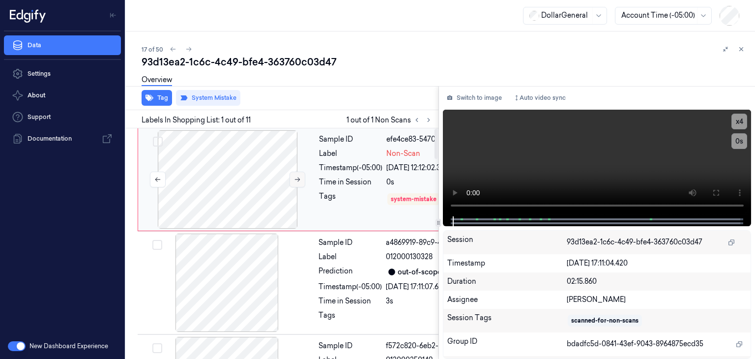
click at [294, 179] on icon at bounding box center [297, 179] width 7 height 7
click at [298, 178] on icon at bounding box center [297, 179] width 7 height 7
click at [189, 48] on icon at bounding box center [188, 49] width 5 height 4
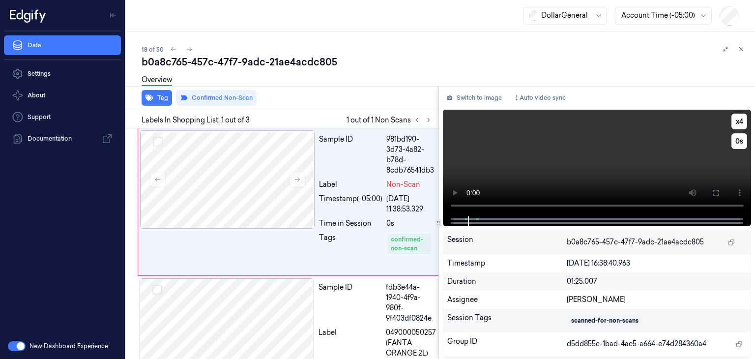
click at [556, 162] on video at bounding box center [597, 163] width 309 height 107
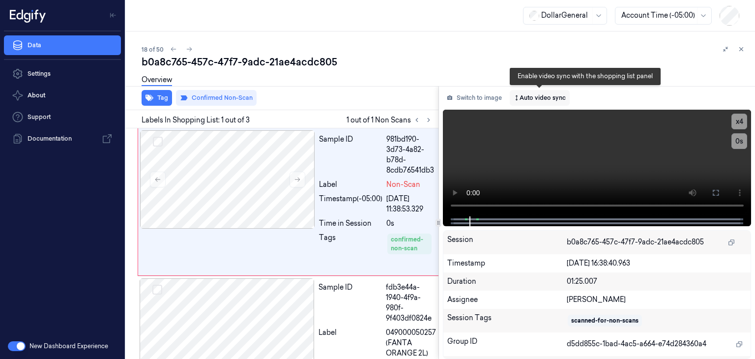
click at [536, 99] on button "Auto video sync" at bounding box center [540, 98] width 60 height 16
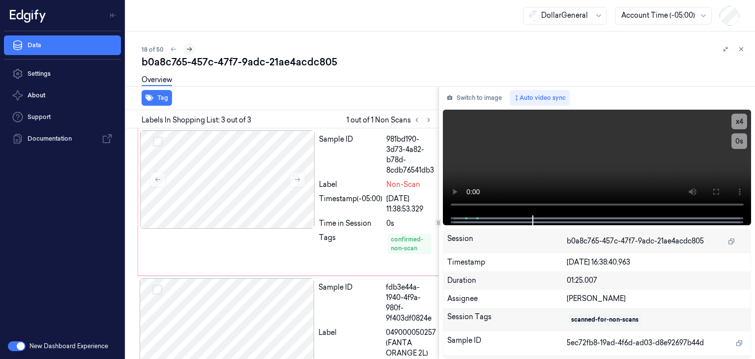
click at [193, 50] on button at bounding box center [189, 49] width 12 height 12
click at [366, 261] on div "Tags" at bounding box center [350, 250] width 63 height 37
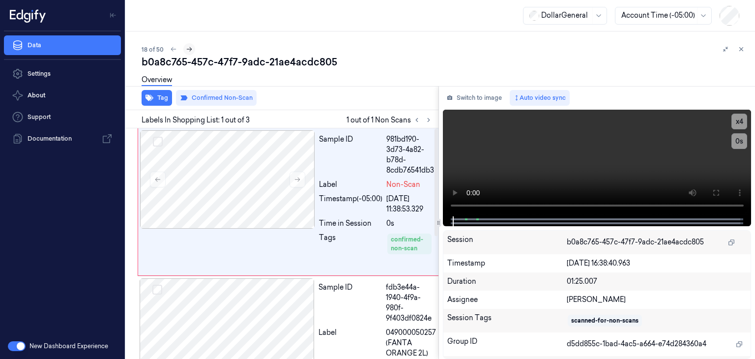
click at [188, 49] on icon at bounding box center [189, 49] width 5 height 4
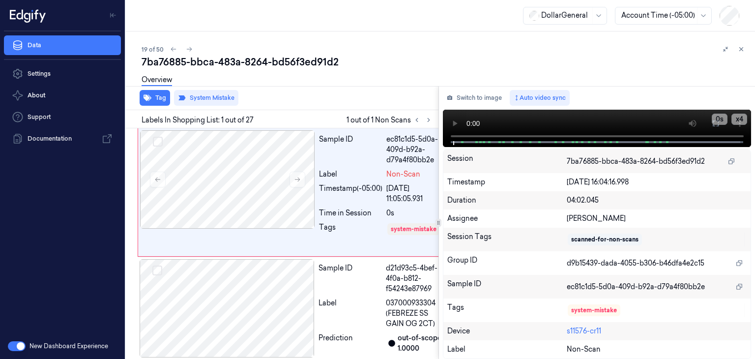
click at [579, 71] on div "Overview" at bounding box center [444, 81] width 605 height 25
click at [603, 101] on div "Switch to image Auto video sync" at bounding box center [597, 98] width 309 height 16
click at [749, 156] on div "Session 7ba76885-bbca-483a-8264-bd56f3ed91d2" at bounding box center [597, 161] width 308 height 24
click at [654, 91] on div "Switch to image Auto video sync" at bounding box center [597, 98] width 309 height 16
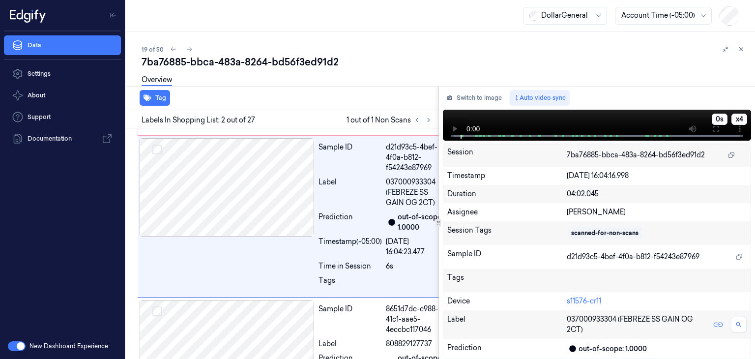
scroll to position [123, 0]
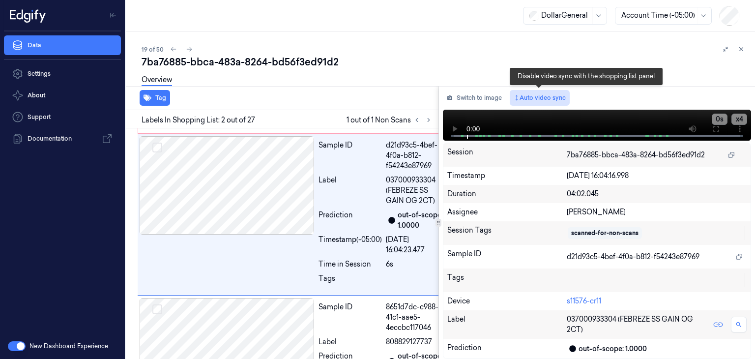
drag, startPoint x: 556, startPoint y: 96, endPoint x: 554, endPoint y: 105, distance: 8.6
click at [556, 96] on button "Auto video sync" at bounding box center [540, 98] width 60 height 16
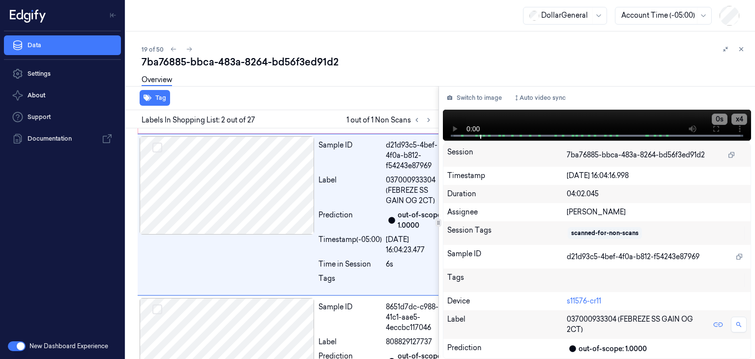
click at [424, 90] on div "Overview" at bounding box center [444, 81] width 605 height 25
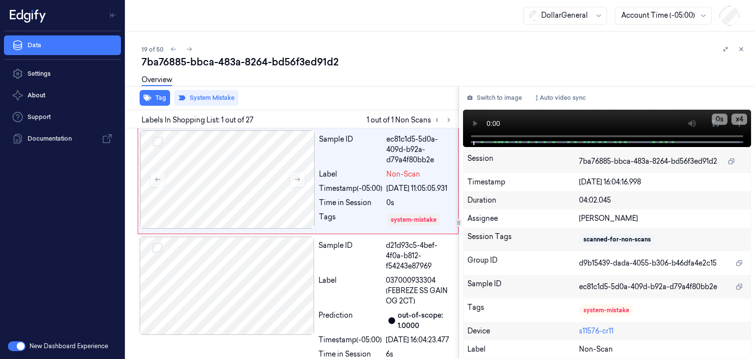
click at [458, 99] on div "Tag System Mistake Labels In Shopping List: 1 out of 27 1 out of 1 Non Scans Sa…" at bounding box center [438, 222] width 633 height 273
click at [409, 92] on div "Overview" at bounding box center [444, 81] width 605 height 25
click at [744, 53] on button at bounding box center [741, 49] width 12 height 12
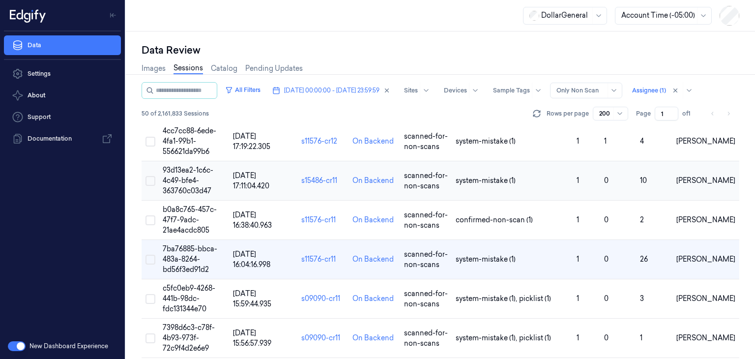
scroll to position [639, 0]
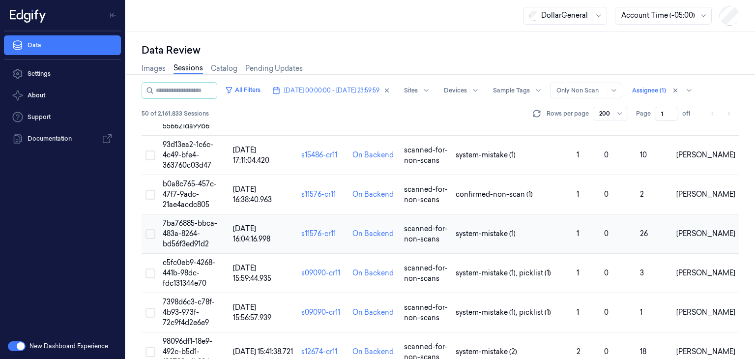
click at [179, 230] on span "7ba76885-bbca-483a-8264-bd56f3ed91d2" at bounding box center [190, 233] width 55 height 29
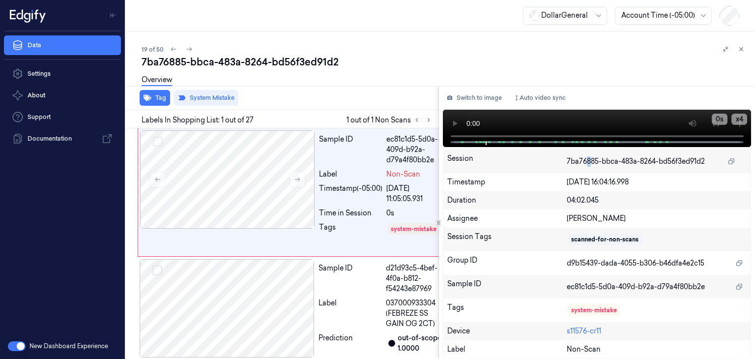
drag, startPoint x: 590, startPoint y: 147, endPoint x: 572, endPoint y: 173, distance: 31.9
click at [586, 169] on div "Switch to image Auto video sync x 4 0 s Session 7ba76885-bbca-483a-8264-bd56f3e…" at bounding box center [597, 222] width 316 height 273
click at [499, 42] on div "19 of 50 7ba76885-bbca-483a-8264-bd56f3ed91d2 Overview Tag System Mistake Label…" at bounding box center [440, 194] width 629 height 327
click at [717, 128] on button at bounding box center [716, 123] width 16 height 16
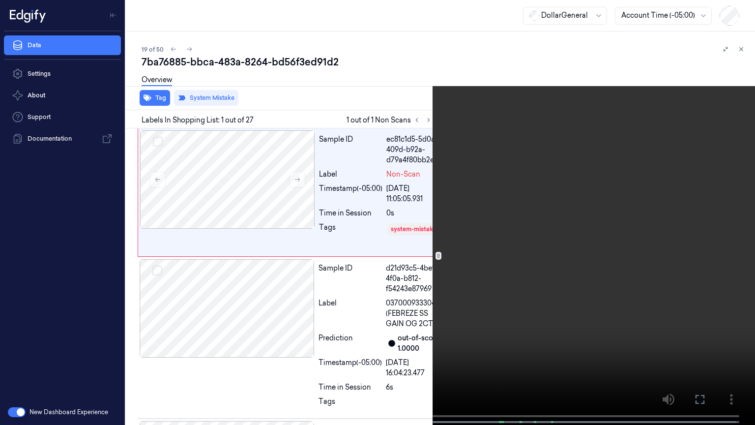
click at [0, 0] on icon at bounding box center [0, 0] width 0 height 0
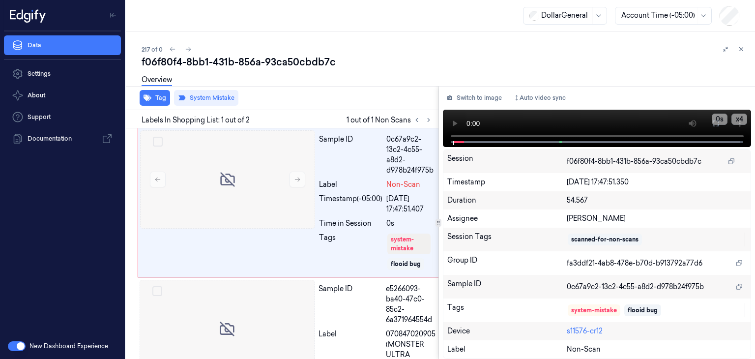
click at [743, 49] on icon at bounding box center [741, 49] width 7 height 7
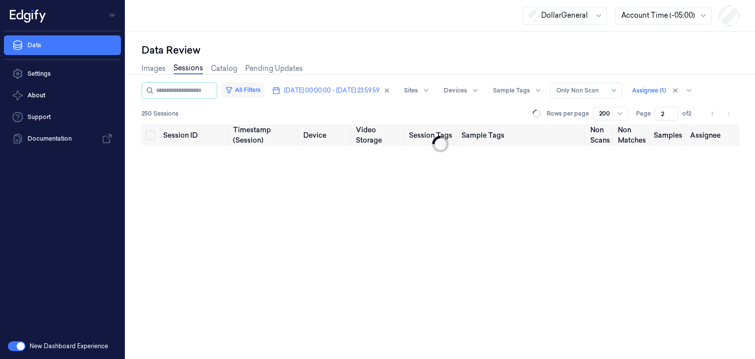
click at [249, 91] on button "All Filters" at bounding box center [242, 90] width 43 height 16
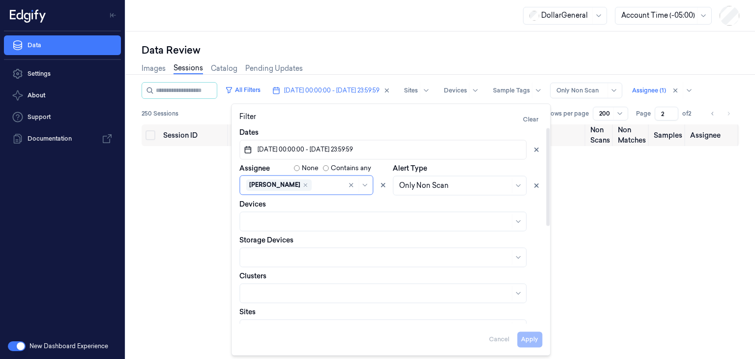
click at [391, 147] on button "01/09/2025 00:00:00 - 07/09/2025 23:59:59" at bounding box center [382, 150] width 287 height 20
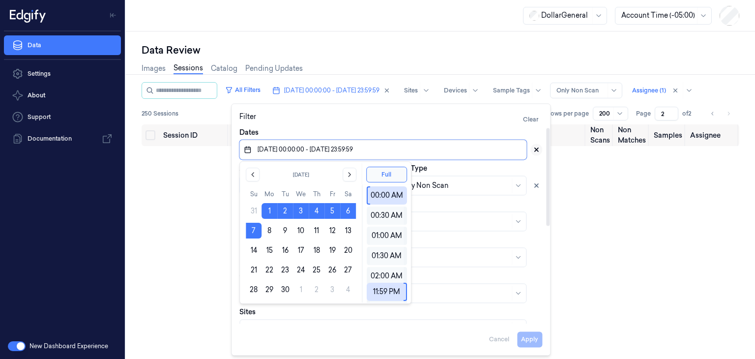
click at [536, 151] on icon at bounding box center [536, 149] width 7 height 7
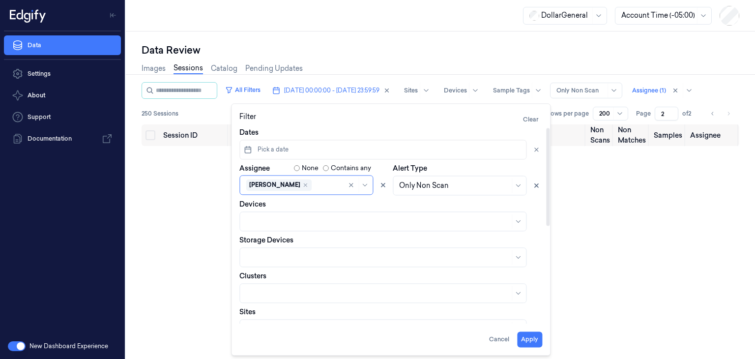
click at [429, 154] on button "Pick a date" at bounding box center [382, 150] width 287 height 20
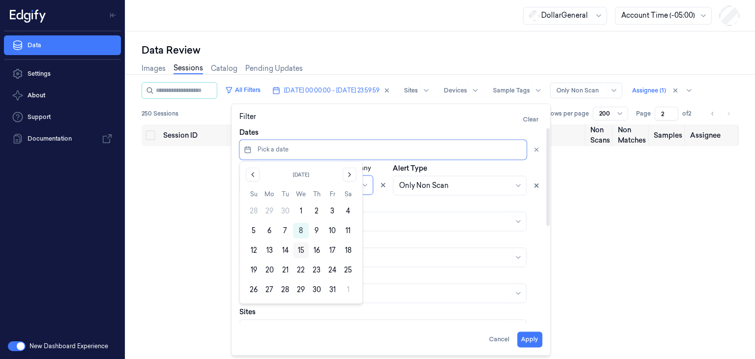
click at [301, 246] on button "15" at bounding box center [301, 250] width 16 height 16
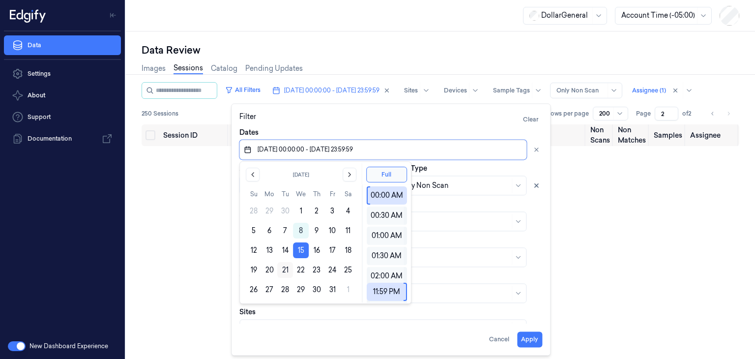
click at [288, 271] on button "21" at bounding box center [285, 270] width 16 height 16
type input "[DATE] 00:00:00 - [DATE] 23:59:59"
click at [530, 170] on div "Alert Type Only Non Scan" at bounding box center [467, 179] width 149 height 32
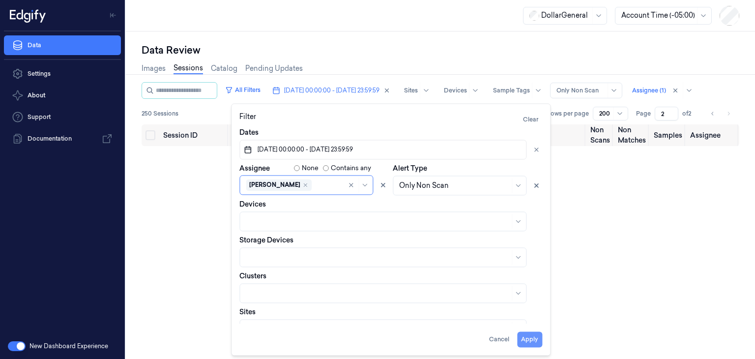
click at [531, 342] on button "Apply" at bounding box center [529, 339] width 25 height 16
type input "1"
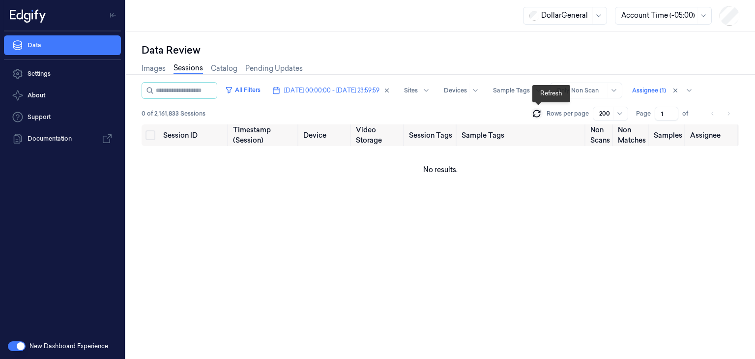
click at [540, 116] on icon at bounding box center [537, 114] width 10 height 10
click at [533, 114] on button at bounding box center [537, 114] width 12 height 12
click at [535, 114] on icon at bounding box center [536, 115] width 6 height 3
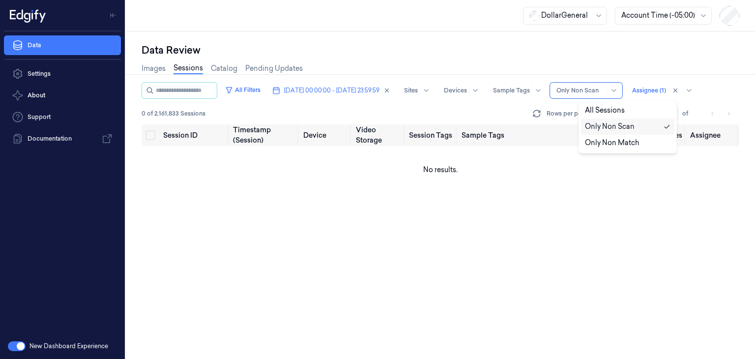
click at [620, 95] on div at bounding box center [613, 90] width 12 height 15
click at [666, 87] on div at bounding box center [649, 90] width 34 height 9
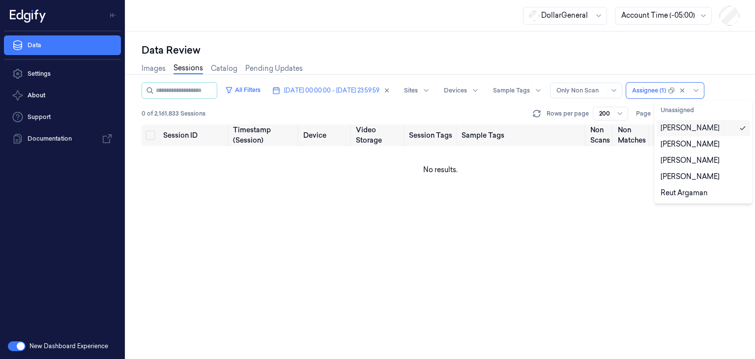
click at [699, 126] on div "[PERSON_NAME]" at bounding box center [689, 128] width 59 height 10
click at [629, 34] on div "Data Review Images Sessions Catalog Pending Updates All Filters [DATE] 00:00:00…" at bounding box center [440, 194] width 629 height 327
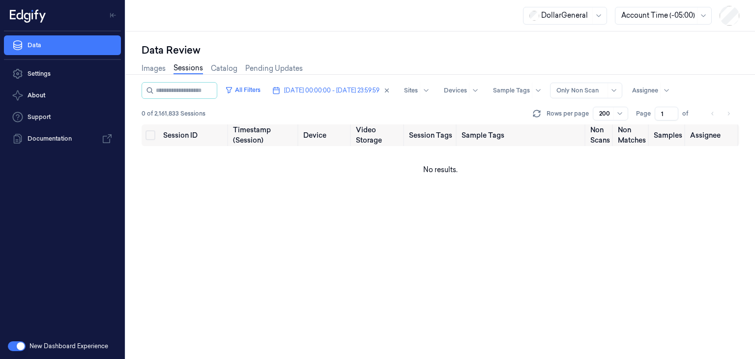
click at [675, 11] on div at bounding box center [658, 15] width 74 height 10
click at [305, 53] on div "Data Review" at bounding box center [441, 50] width 598 height 14
click at [322, 91] on span "[DATE] 00:00:00 - [DATE] 23:59:59" at bounding box center [331, 90] width 95 height 9
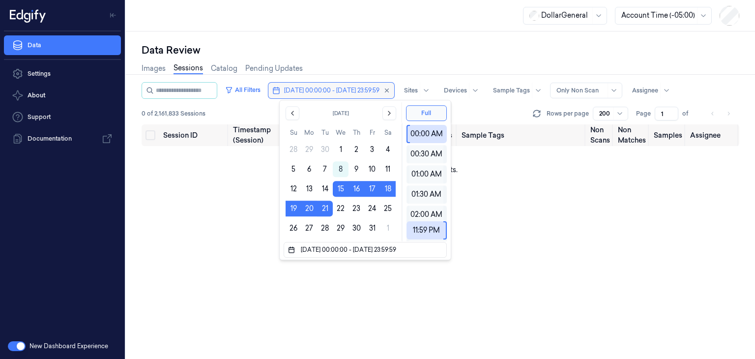
click at [394, 91] on button "[DATE] 00:00:00 - [DATE] 23:59:59" at bounding box center [331, 91] width 126 height 16
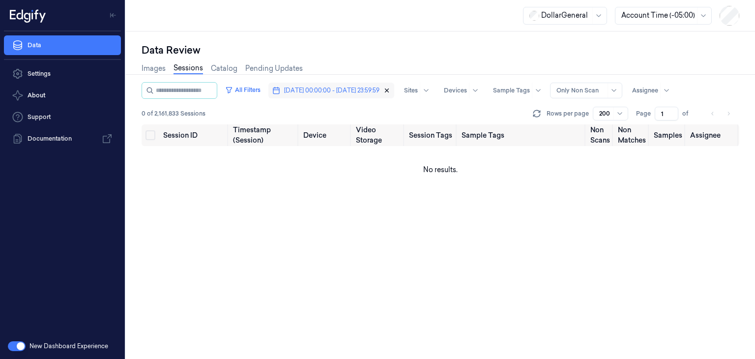
click at [390, 90] on icon "button" at bounding box center [386, 90] width 7 height 7
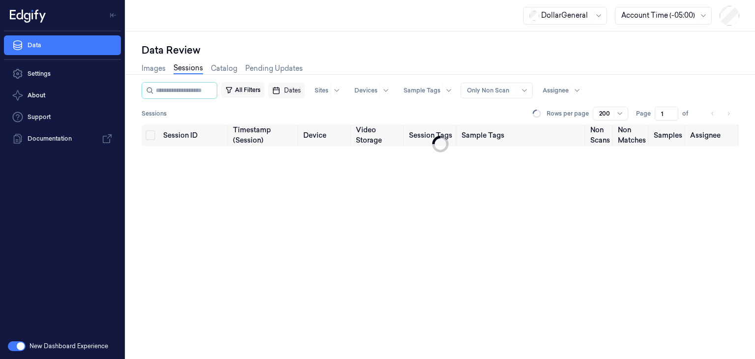
click at [244, 88] on button "All Filters" at bounding box center [242, 90] width 43 height 16
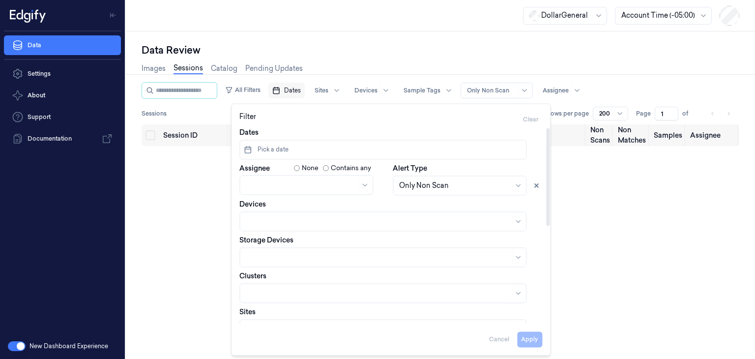
click at [263, 151] on span "Pick a date" at bounding box center [272, 149] width 33 height 9
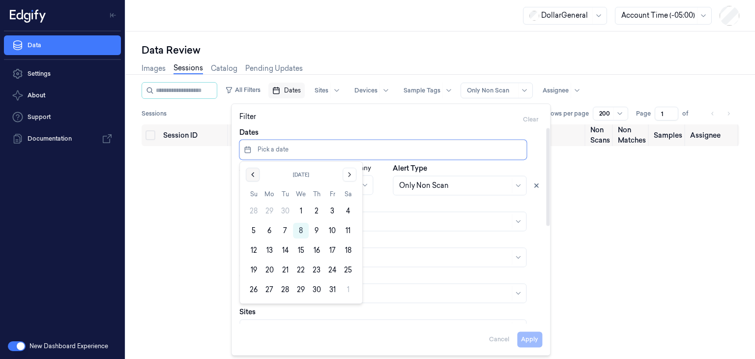
click at [253, 175] on icon "Go to the Previous Month" at bounding box center [253, 174] width 2 height 4
click at [266, 249] on button "15" at bounding box center [269, 250] width 16 height 16
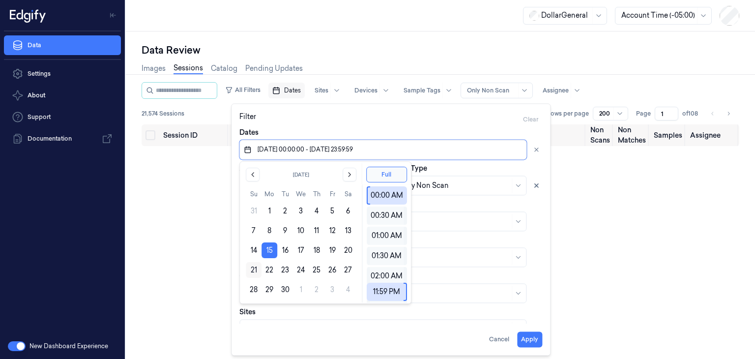
click at [254, 274] on button "21" at bounding box center [254, 270] width 16 height 16
type input "[DATE] 00:00:00 - [DATE] 23:59:59"
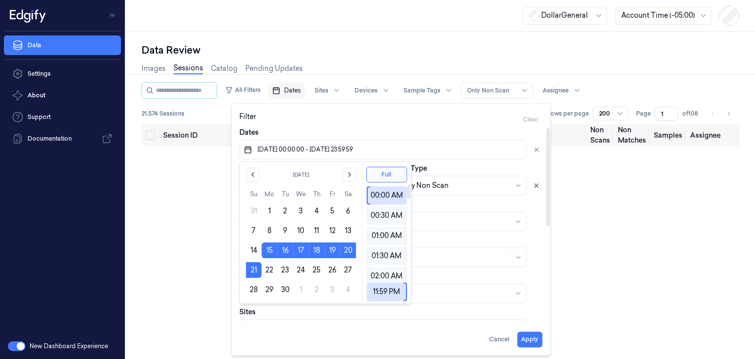
click at [469, 116] on div "Filter Clear" at bounding box center [390, 120] width 303 height 16
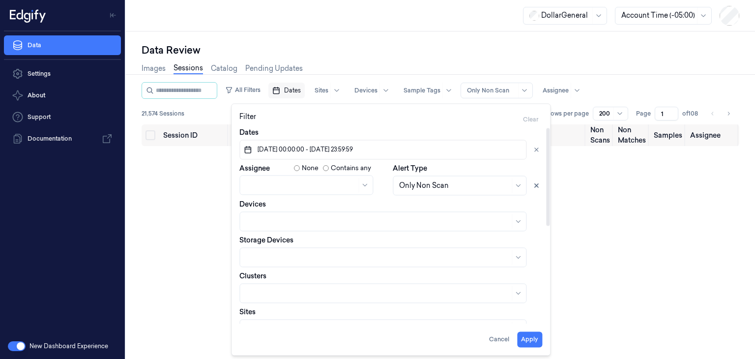
click at [305, 185] on div at bounding box center [301, 185] width 111 height 10
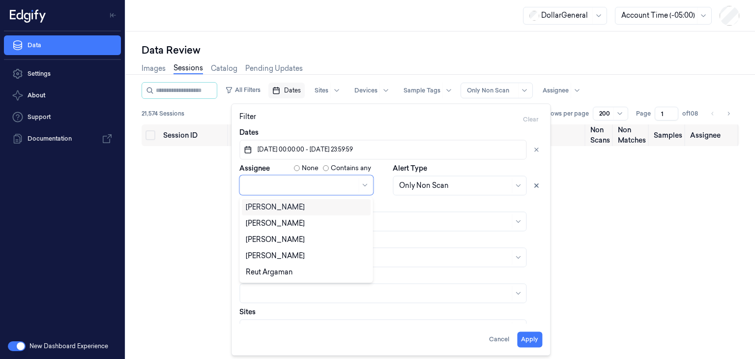
click at [282, 205] on div "[PERSON_NAME]" at bounding box center [275, 207] width 59 height 10
click at [524, 341] on button "Apply" at bounding box center [529, 339] width 25 height 16
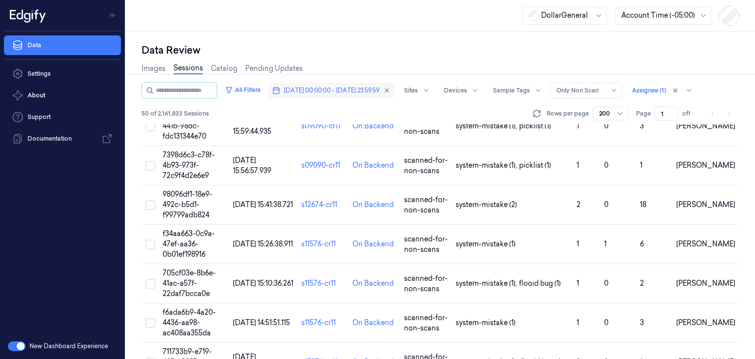
scroll to position [688, 0]
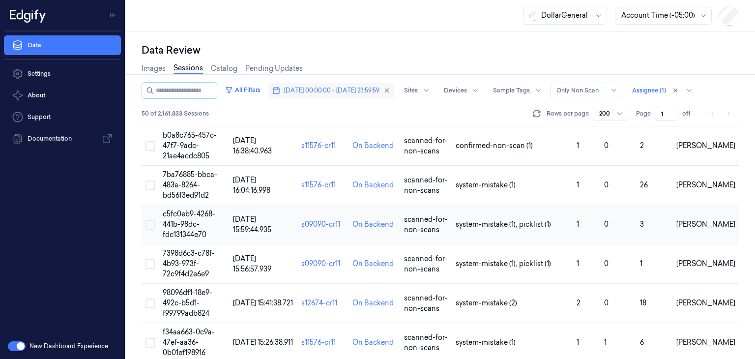
drag, startPoint x: 175, startPoint y: 187, endPoint x: 233, endPoint y: 239, distance: 77.3
click at [175, 187] on td "7ba76885-bbca-483a-8264-bd56f3ed91d2" at bounding box center [194, 185] width 70 height 39
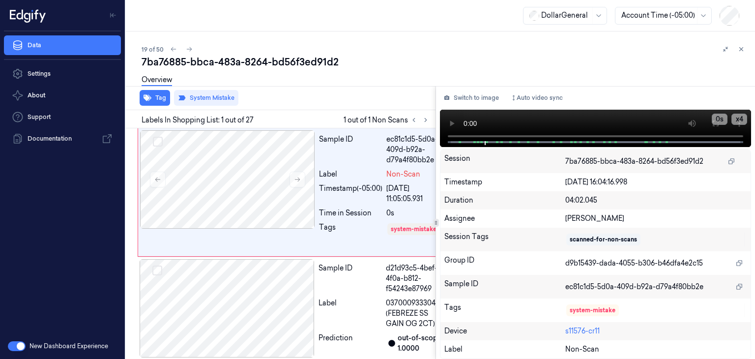
click at [435, 223] on icon at bounding box center [435, 222] width 5 height 5
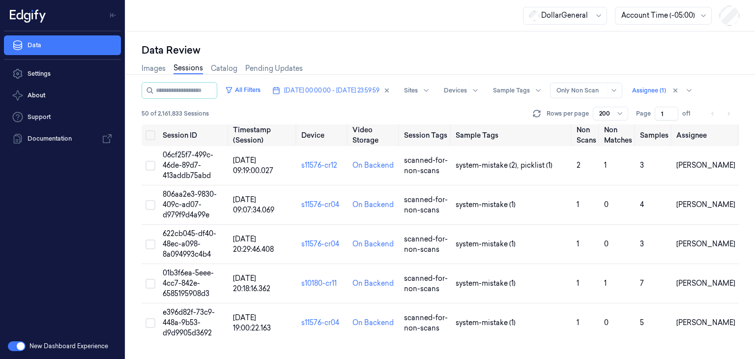
scroll to position [639, 0]
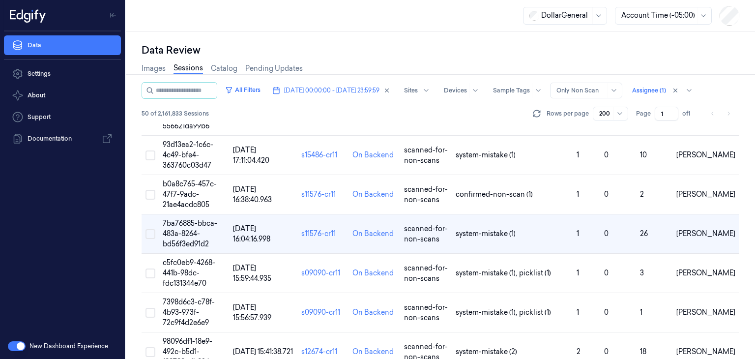
drag, startPoint x: 201, startPoint y: 227, endPoint x: 212, endPoint y: 319, distance: 92.5
click at [200, 227] on td "7ba76885-bbca-483a-8264-bd56f3ed91d2" at bounding box center [194, 233] width 70 height 39
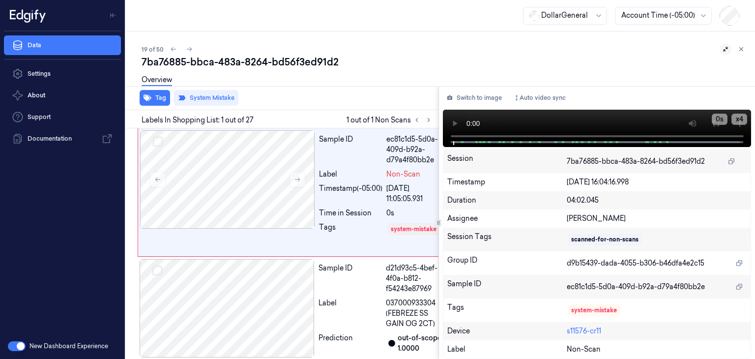
click at [725, 49] on icon at bounding box center [725, 49] width 7 height 7
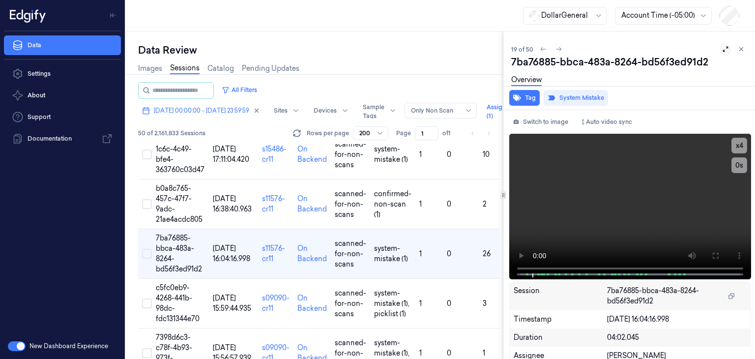
click at [722, 49] on icon at bounding box center [725, 49] width 7 height 7
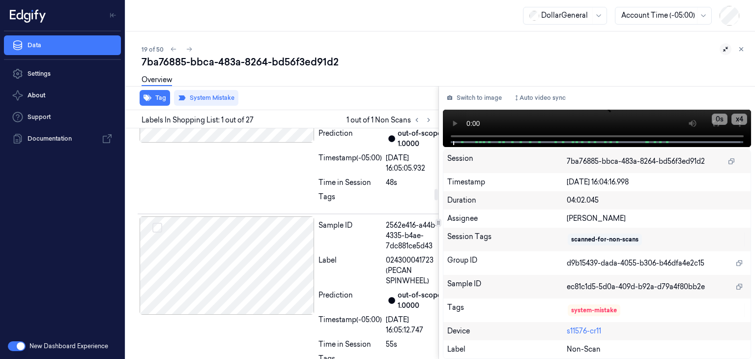
scroll to position [1229, 0]
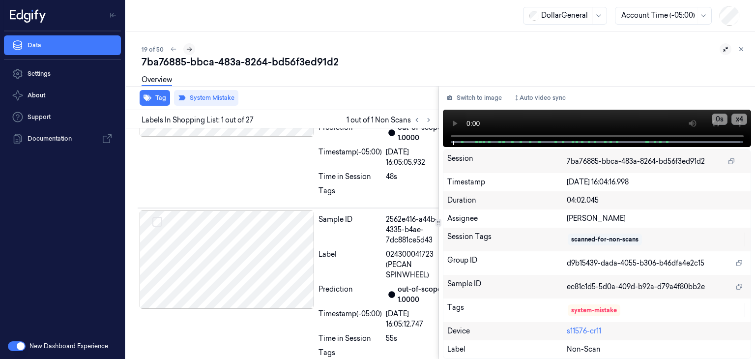
click at [186, 48] on icon at bounding box center [189, 49] width 7 height 7
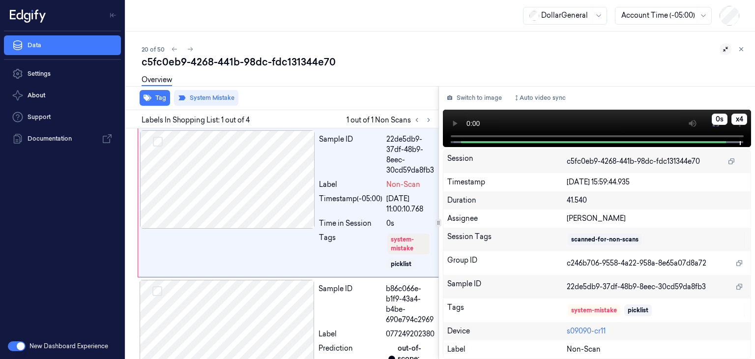
click at [723, 128] on button at bounding box center [716, 123] width 16 height 16
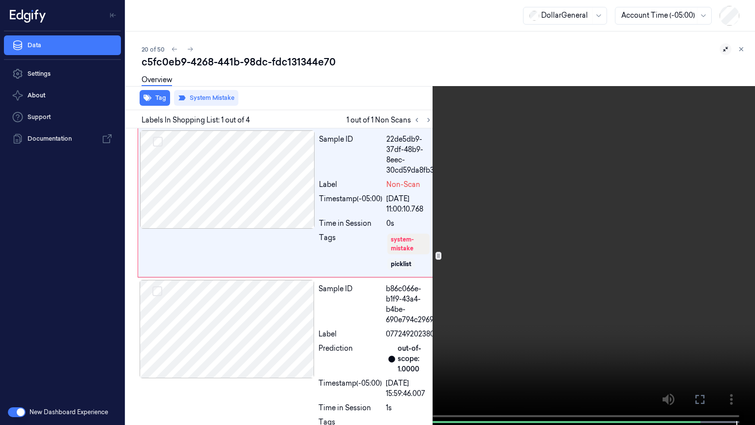
click at [595, 285] on video at bounding box center [377, 213] width 755 height 427
click at [0, 0] on button at bounding box center [0, 0] width 0 height 0
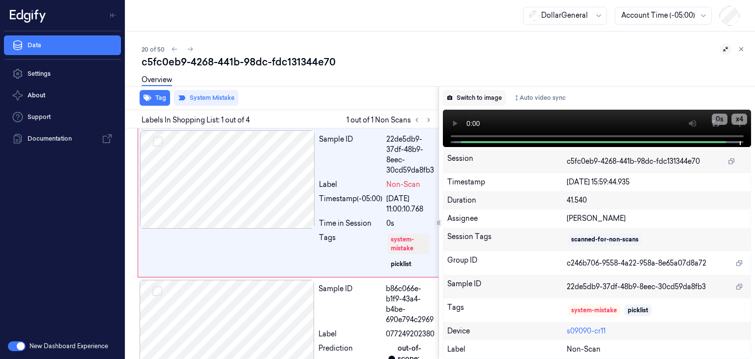
click at [475, 95] on button "Switch to image" at bounding box center [474, 98] width 63 height 16
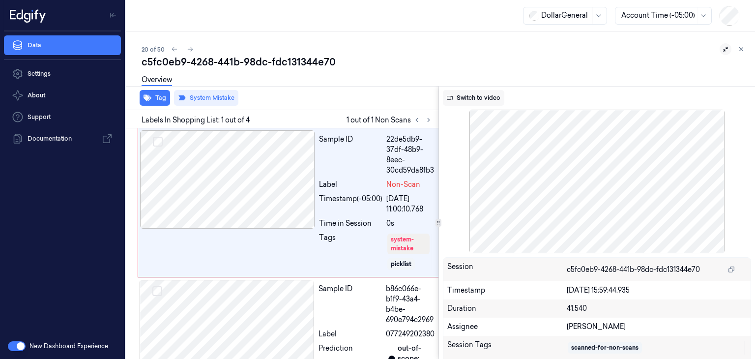
click at [474, 99] on button "Switch to video" at bounding box center [473, 98] width 61 height 16
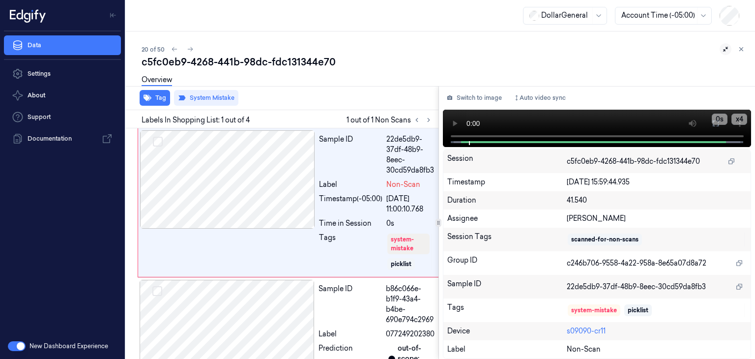
click at [474, 99] on button "Switch to image" at bounding box center [474, 98] width 63 height 16
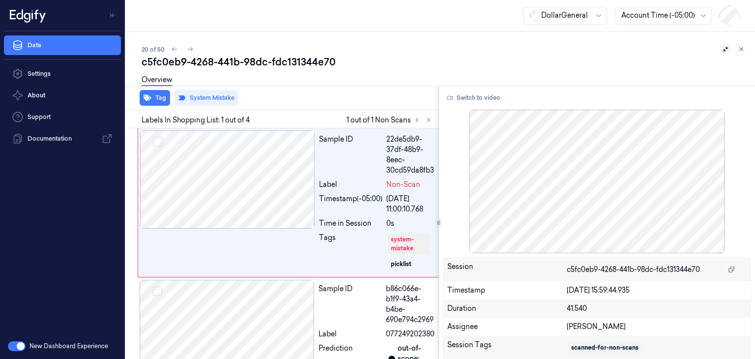
click at [474, 99] on button "Switch to video" at bounding box center [473, 98] width 61 height 16
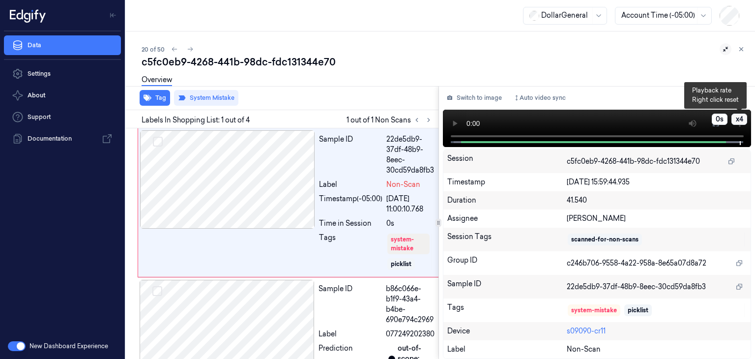
click at [742, 124] on button "x 4" at bounding box center [739, 119] width 16 height 11
click at [746, 157] on div "Session c5fc0eb9-4268-441b-98dc-fdc131344e70" at bounding box center [597, 161] width 308 height 24
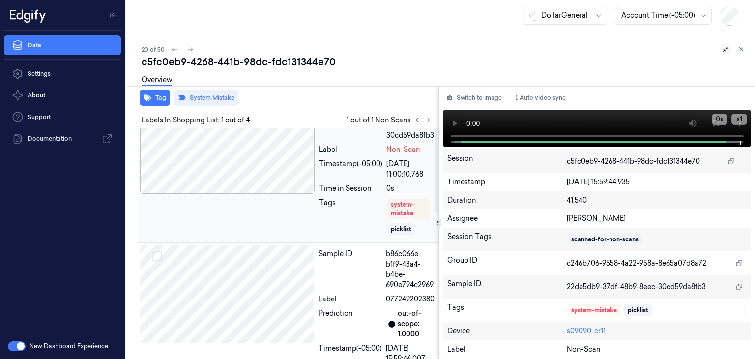
scroll to position [49, 0]
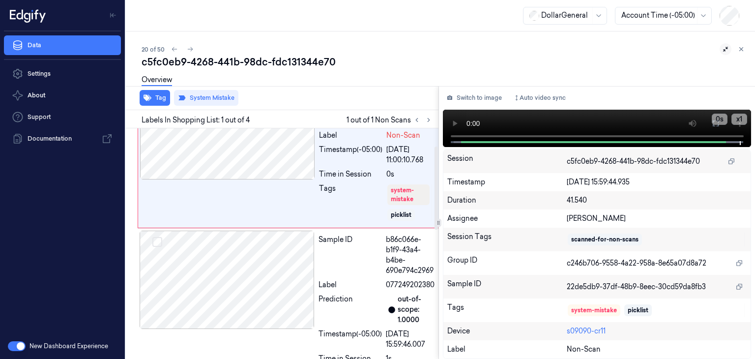
click at [369, 64] on div "c5fc0eb9-4268-441b-98dc-fdc131344e70" at bounding box center [444, 62] width 605 height 14
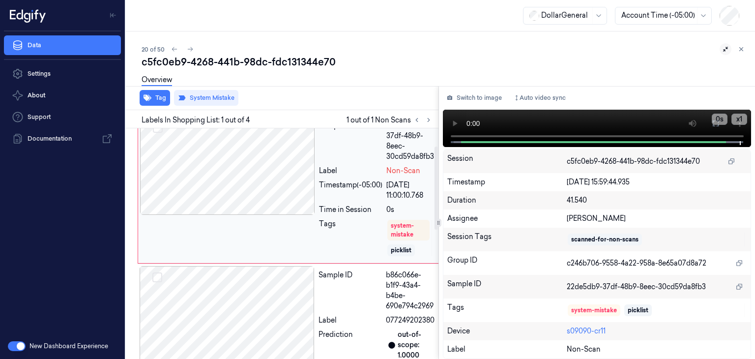
scroll to position [0, 0]
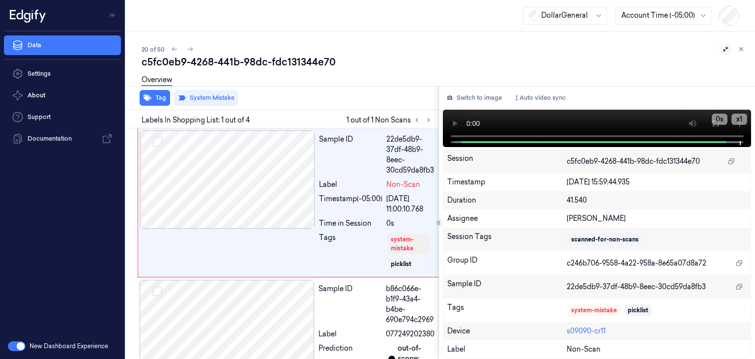
click at [196, 45] on div "20 of 50" at bounding box center [444, 49] width 605 height 12
click at [195, 49] on button at bounding box center [190, 49] width 12 height 12
click at [743, 48] on icon at bounding box center [741, 49] width 7 height 7
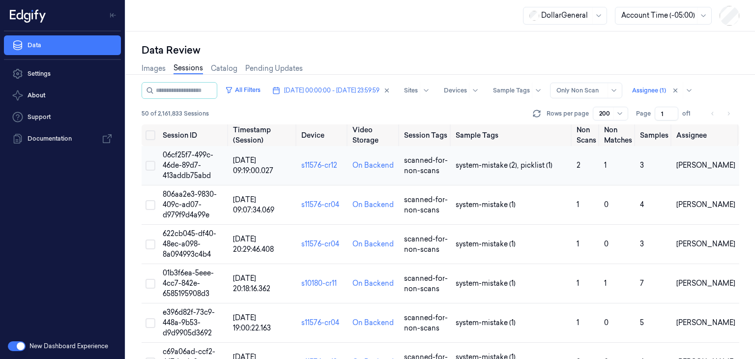
click at [186, 162] on span "06cf25f7-499c-46de-89d7-413addb75abd" at bounding box center [188, 164] width 51 height 29
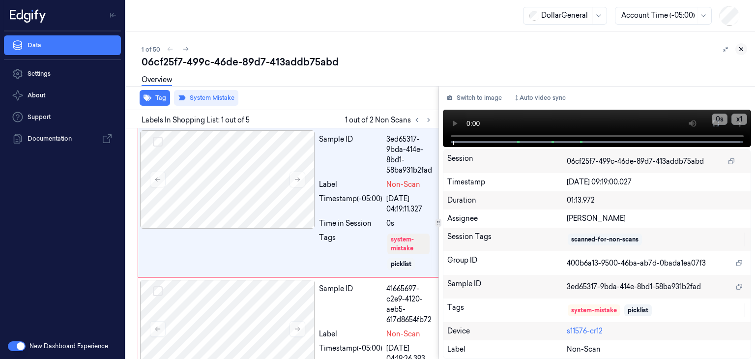
click at [739, 52] on icon at bounding box center [741, 49] width 7 height 7
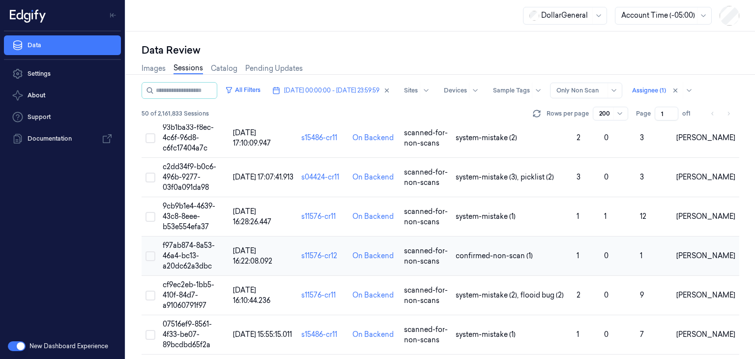
scroll to position [1755, 0]
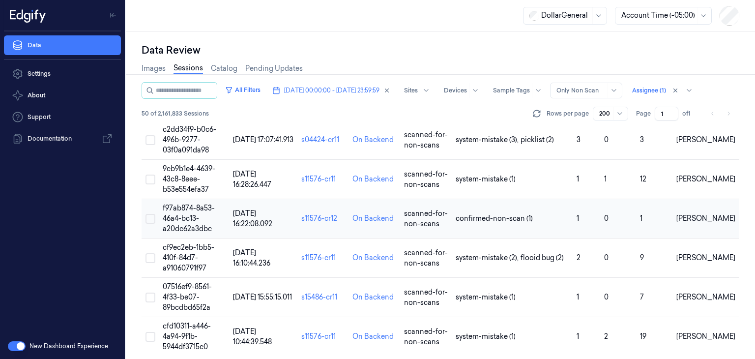
click at [178, 208] on td "f97ab874-8a53-46a4-bc13-a20dc62a3dbc" at bounding box center [194, 218] width 70 height 39
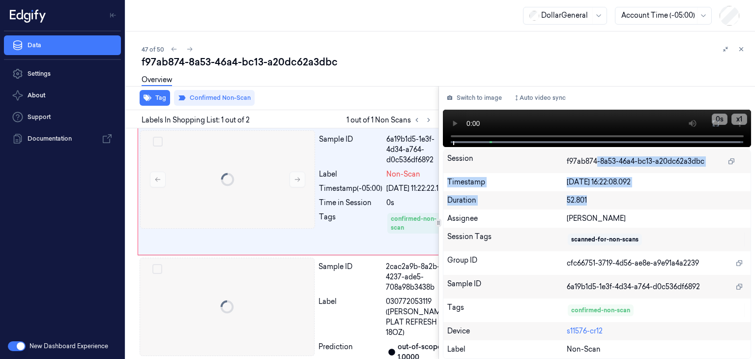
drag, startPoint x: 596, startPoint y: 147, endPoint x: 586, endPoint y: 205, distance: 59.4
click at [586, 205] on div "Switch to image Auto video sync x 1 0 s Session f97ab874-8a53-46a4-bc13-a20dc62…" at bounding box center [597, 222] width 316 height 273
click at [545, 175] on div "Timestamp [DATE] 16:22:08.092" at bounding box center [597, 182] width 308 height 18
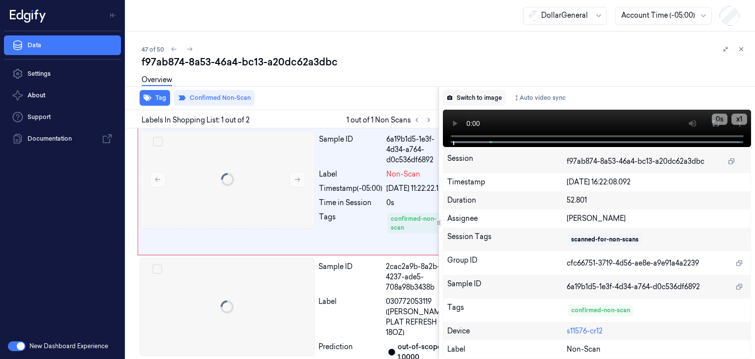
click at [492, 97] on button "Switch to image" at bounding box center [474, 98] width 63 height 16
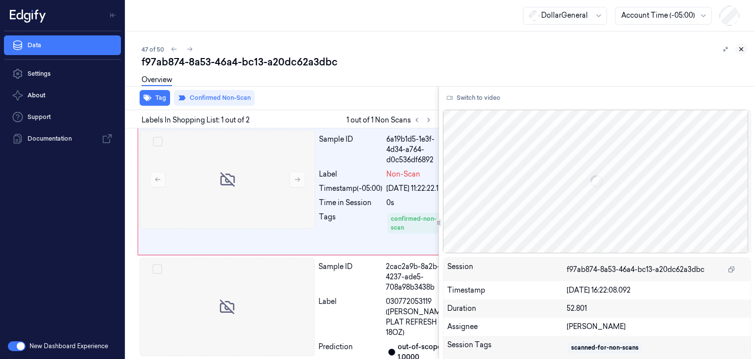
click at [743, 51] on icon at bounding box center [741, 49] width 7 height 7
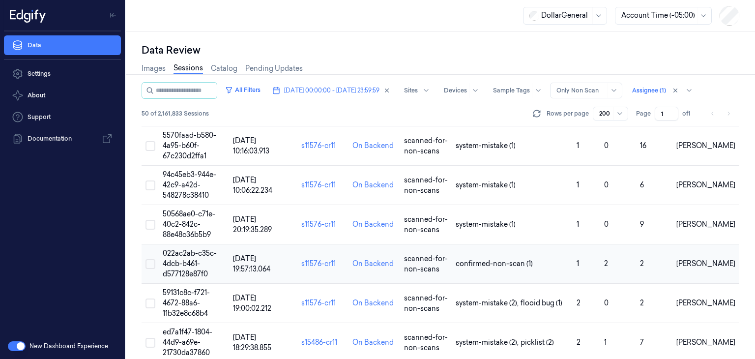
scroll to position [1264, 0]
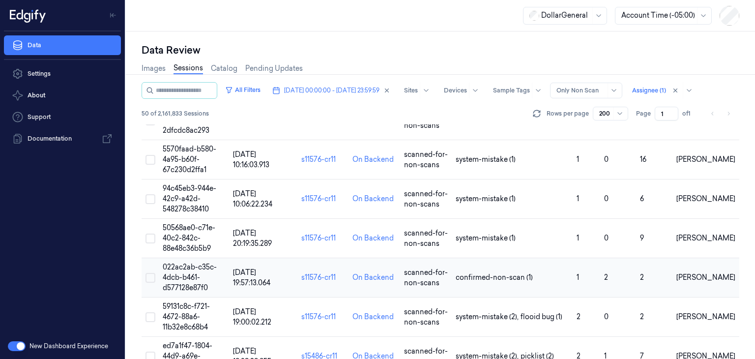
click at [177, 275] on span "022ac2ab-c35c-4dcb-b461-d577128e87f0" at bounding box center [190, 276] width 54 height 29
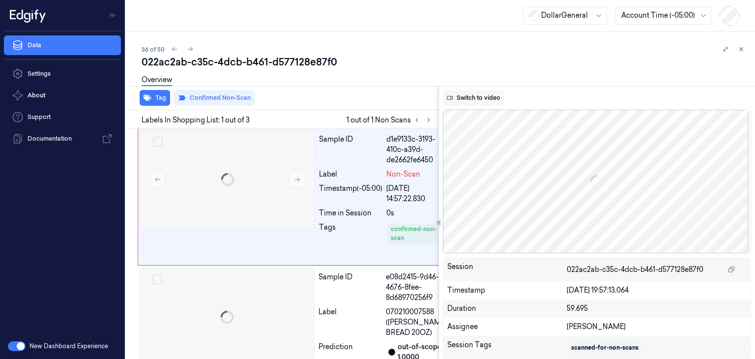
click at [496, 95] on button "Switch to video" at bounding box center [473, 98] width 61 height 16
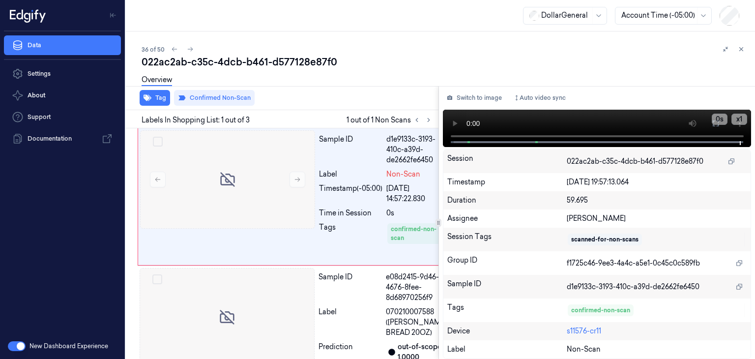
click at [747, 160] on div "Session 022ac2ab-c35c-4dcb-b461-d577128e87f0" at bounding box center [597, 161] width 308 height 24
click at [741, 50] on icon at bounding box center [741, 49] width 7 height 7
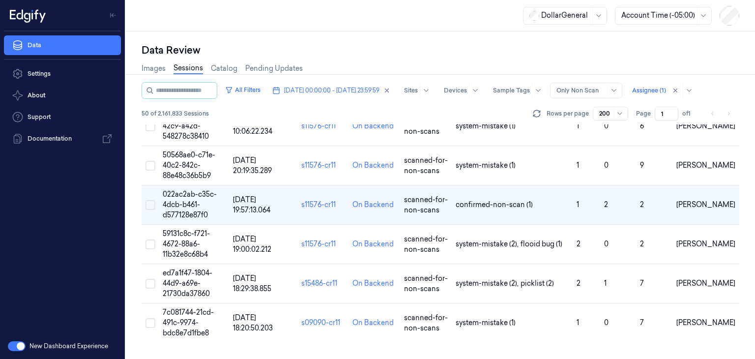
scroll to position [1311, 0]
